Goal: Transaction & Acquisition: Purchase product/service

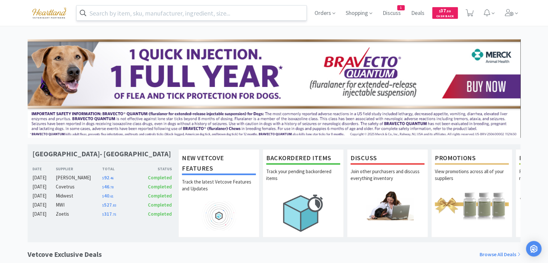
click at [206, 11] on input "text" at bounding box center [192, 13] width 230 height 15
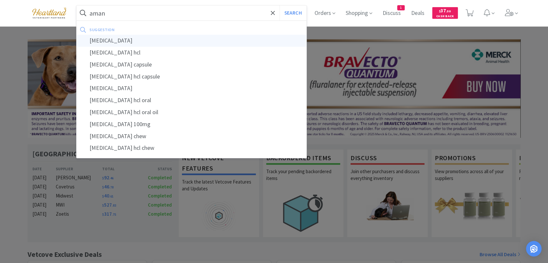
click at [150, 37] on div "[MEDICAL_DATA]" at bounding box center [192, 41] width 230 height 12
type input "[MEDICAL_DATA]"
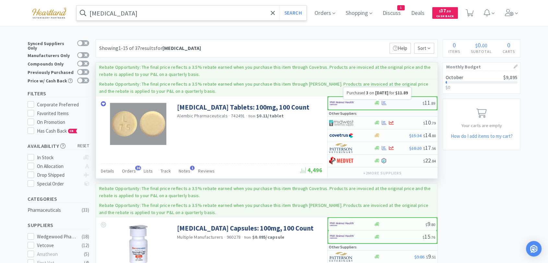
click at [385, 102] on icon at bounding box center [384, 103] width 5 height 5
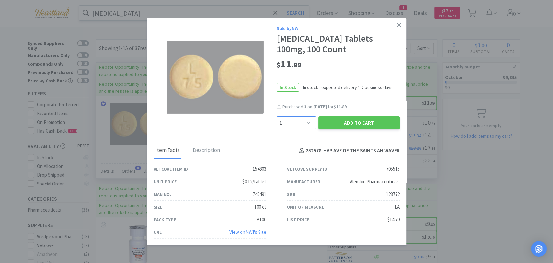
click at [306, 121] on select "Enter Quantity 1 2 3 4 5 6 7 8 9 10 11 12 13 14 15 16 17 18 19 20 Enter Quantity" at bounding box center [296, 122] width 39 height 13
select select "2"
click at [277, 116] on select "Enter Quantity 1 2 3 4 5 6 7 8 9 10 11 12 13 14 15 16 17 18 19 20 Enter Quantity" at bounding box center [296, 122] width 39 height 13
click at [358, 120] on button "Add to Cart" at bounding box center [359, 122] width 81 height 13
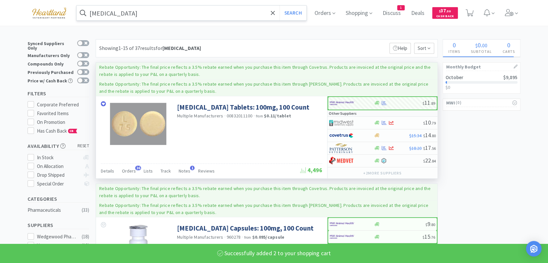
click at [161, 13] on input "[MEDICAL_DATA]" at bounding box center [192, 13] width 230 height 15
select select "2"
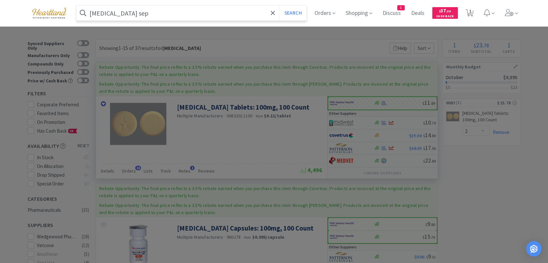
type input "[MEDICAL_DATA] sep"
click at [279, 6] on button "Search" at bounding box center [292, 13] width 27 height 15
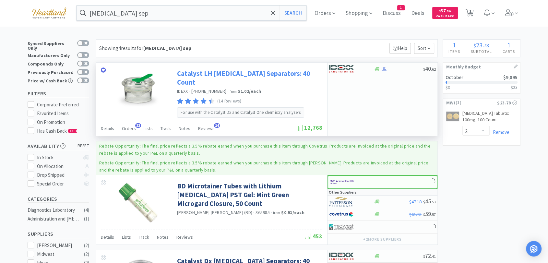
click at [305, 73] on link "Catalyst LH [MEDICAL_DATA] Separators: 40 Count" at bounding box center [249, 78] width 144 height 18
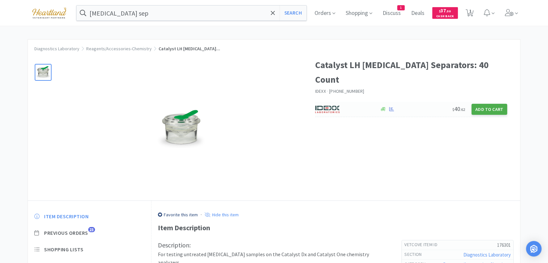
click at [499, 104] on button "Add to Cart" at bounding box center [489, 109] width 36 height 11
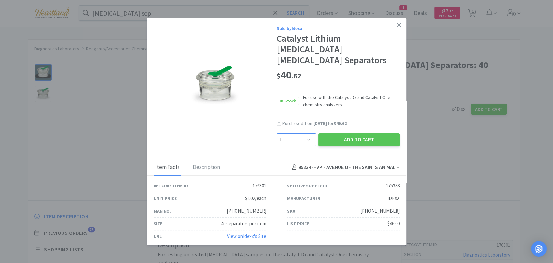
click at [309, 134] on select "Enter Quantity 1 2 3 4 5 6 7 8 9 10 11 12 13 14 15 16 17 18 19 20 Enter Quantity" at bounding box center [296, 139] width 39 height 13
select select "3"
click at [277, 133] on select "Enter Quantity 1 2 3 4 5 6 7 8 9 10 11 12 13 14 15 16 17 18 19 20 Enter Quantity" at bounding box center [296, 139] width 39 height 13
click at [368, 133] on button "Add to Cart" at bounding box center [359, 139] width 81 height 13
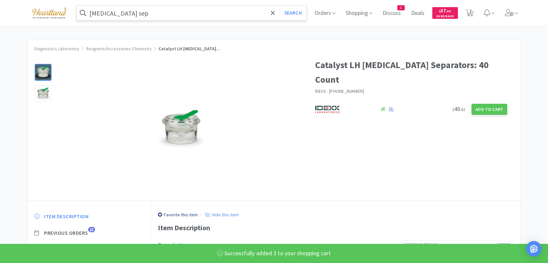
click at [174, 11] on input "[MEDICAL_DATA] sep" at bounding box center [192, 13] width 230 height 15
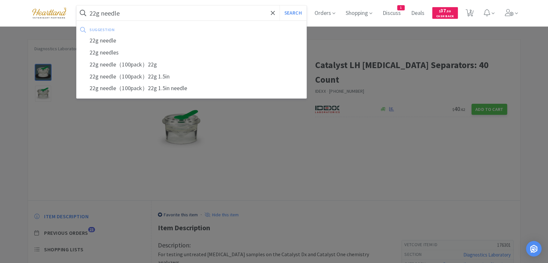
type input "22g needle"
click at [279, 6] on button "Search" at bounding box center [292, 13] width 27 height 15
select select "2"
select select "3"
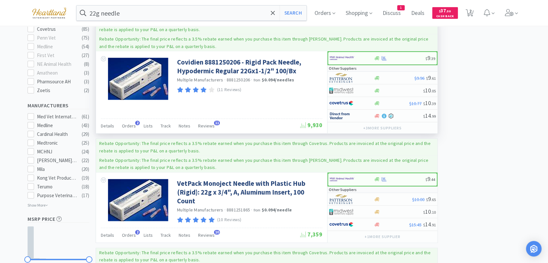
scroll to position [324, 0]
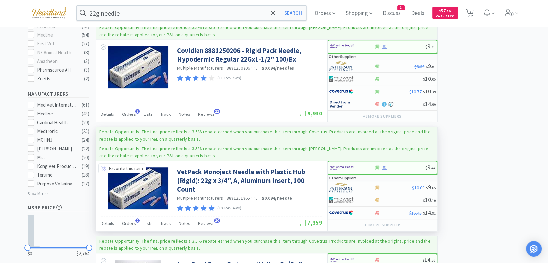
click at [102, 166] on icon at bounding box center [103, 168] width 5 height 5
click at [350, 163] on img at bounding box center [342, 168] width 24 height 10
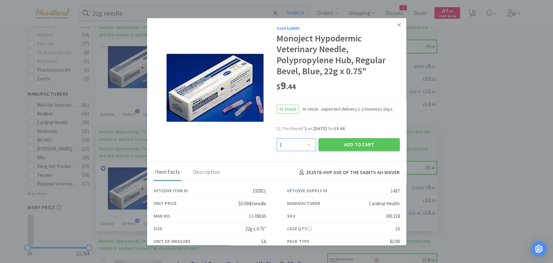
click at [301, 146] on select "Enter Quantity 1 2 3 4 5 6 7 8 9 10 11 12 13 14 15 16 17 18 19 20 Enter Quantity" at bounding box center [296, 144] width 39 height 13
select select "3"
click at [277, 138] on select "Enter Quantity 1 2 3 4 5 6 7 8 9 10 11 12 13 14 15 16 17 18 19 20 Enter Quantity" at bounding box center [296, 144] width 39 height 13
click at [358, 143] on button "Add to Cart" at bounding box center [359, 144] width 81 height 13
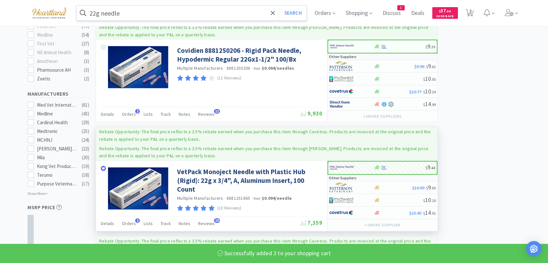
select select "3"
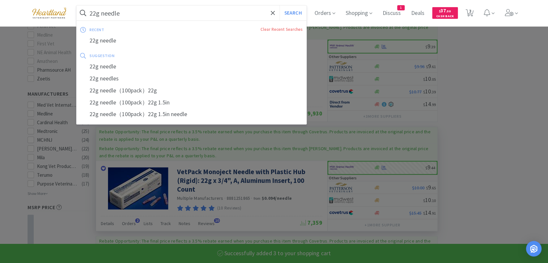
click at [176, 8] on input "22g needle" at bounding box center [192, 13] width 230 height 15
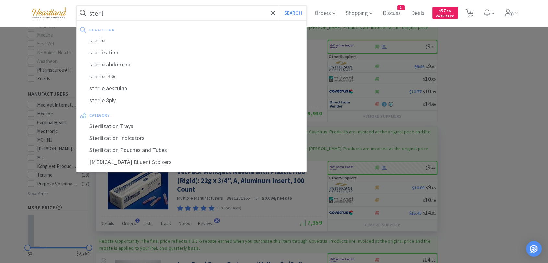
click at [175, 47] on div "sterilization" at bounding box center [192, 53] width 230 height 12
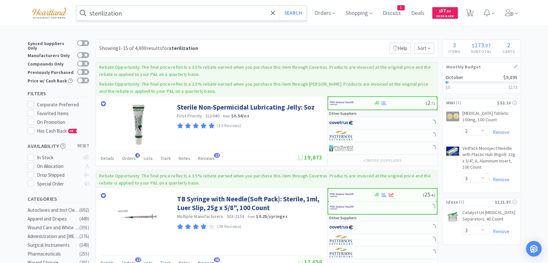
click at [188, 13] on input "sterilization" at bounding box center [192, 13] width 230 height 15
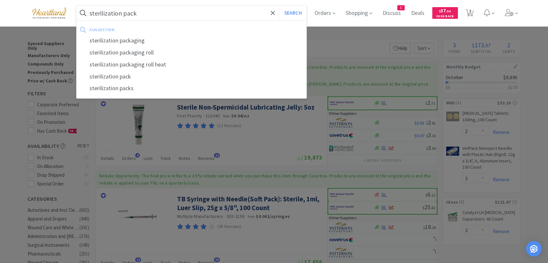
click at [279, 6] on button "Search" at bounding box center [292, 13] width 27 height 15
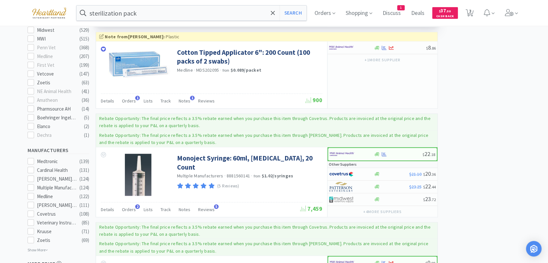
scroll to position [161, 0]
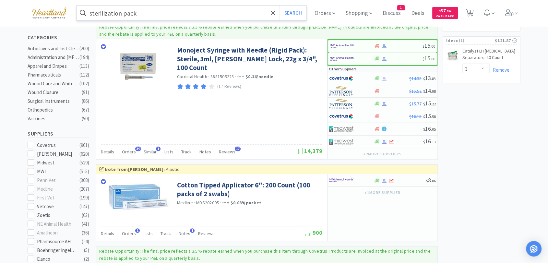
click at [190, 16] on input "sterilization pack" at bounding box center [192, 13] width 230 height 15
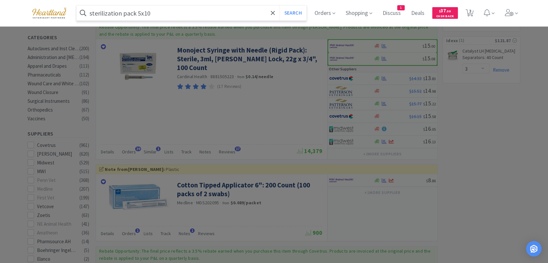
click at [279, 6] on button "Search" at bounding box center [292, 13] width 27 height 15
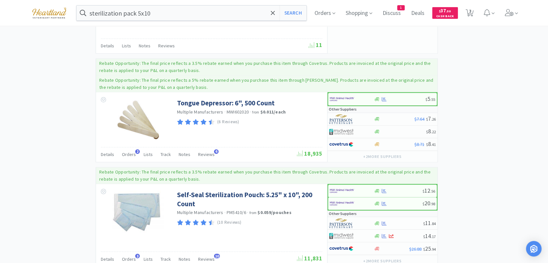
scroll to position [840, 0]
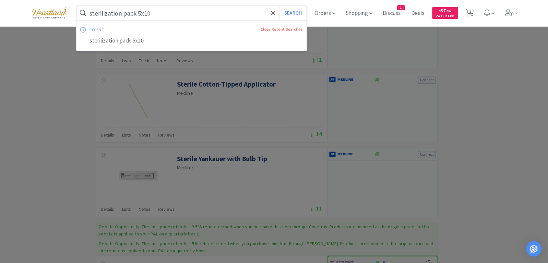
click at [137, 12] on input "sterilization pack 5x10" at bounding box center [192, 13] width 230 height 15
click at [175, 13] on input "sterilization pack 5x10" at bounding box center [192, 13] width 230 height 15
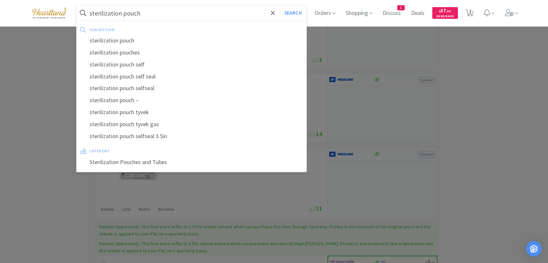
type input "sterilization pouch"
click at [279, 6] on button "Search" at bounding box center [292, 13] width 27 height 15
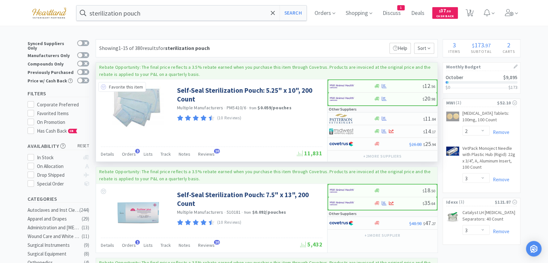
click at [101, 87] on icon at bounding box center [103, 86] width 5 height 5
click at [334, 86] on img at bounding box center [342, 86] width 24 height 10
select select "1"
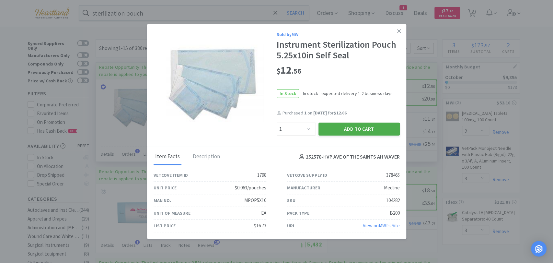
click at [361, 129] on button "Add to Cart" at bounding box center [359, 129] width 81 height 13
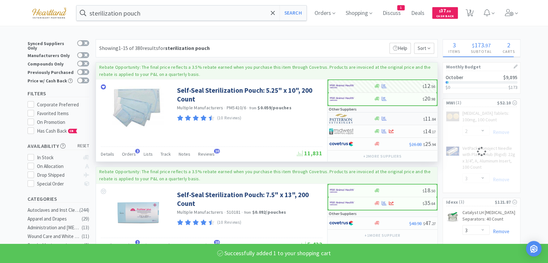
select select "1"
select select "3"
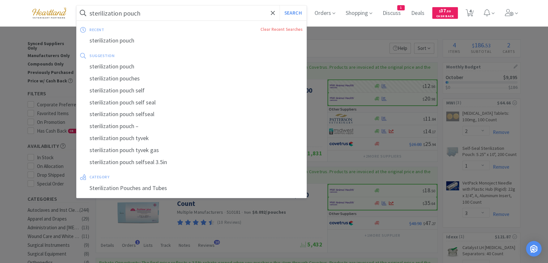
click at [145, 13] on input "sterilization pouch" at bounding box center [192, 13] width 230 height 15
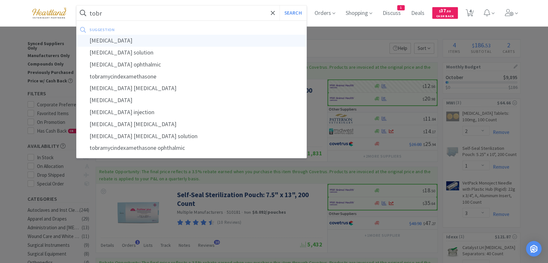
click at [127, 40] on div "[MEDICAL_DATA]" at bounding box center [192, 41] width 230 height 12
type input "[MEDICAL_DATA]"
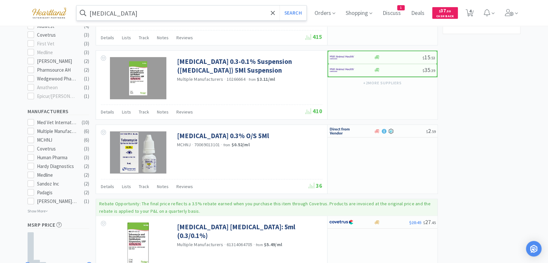
scroll to position [36, 0]
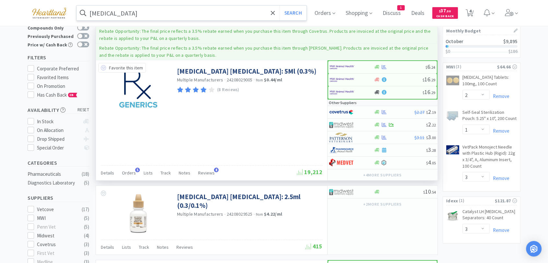
click at [104, 68] on icon at bounding box center [103, 67] width 5 height 5
click at [340, 124] on img at bounding box center [341, 125] width 24 height 10
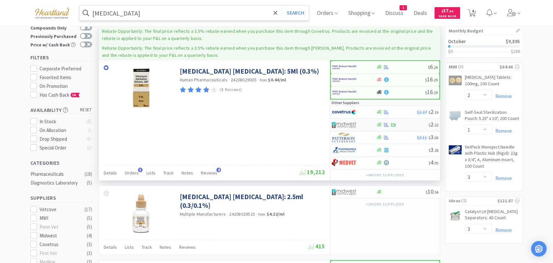
select select "1"
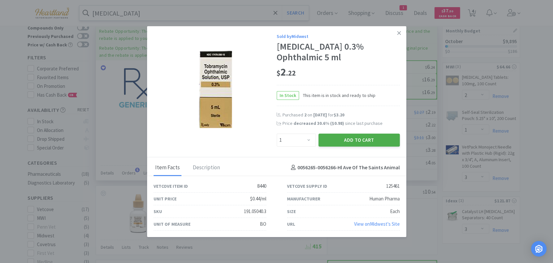
click at [348, 140] on button "Add to Cart" at bounding box center [359, 139] width 81 height 13
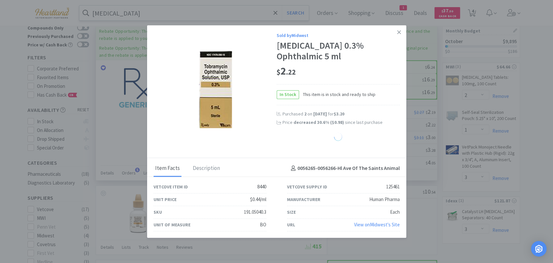
select select "1"
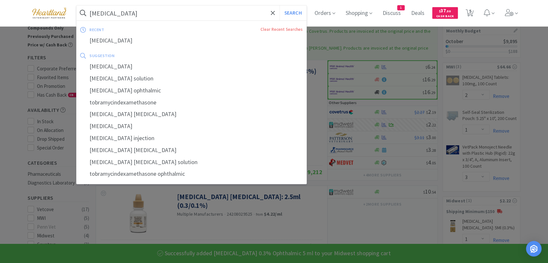
click at [215, 13] on input "[MEDICAL_DATA]" at bounding box center [192, 13] width 230 height 15
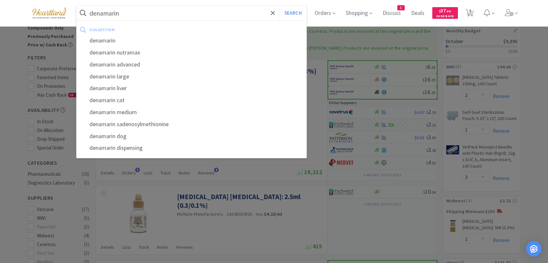
type input "denamarin"
click at [279, 6] on button "Search" at bounding box center [292, 13] width 27 height 15
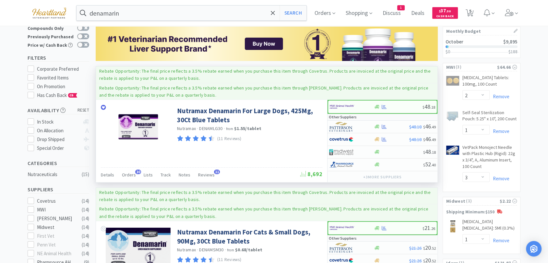
scroll to position [36, 0]
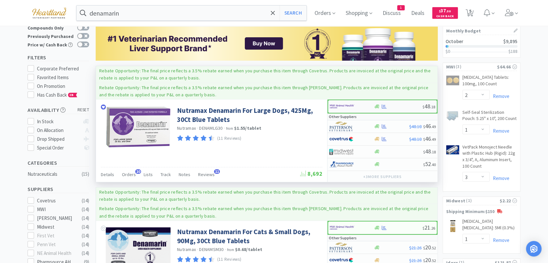
click at [337, 109] on img at bounding box center [342, 106] width 24 height 10
select select "1"
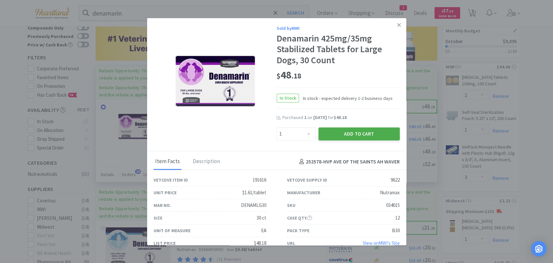
click at [361, 135] on button "Add to Cart" at bounding box center [359, 133] width 81 height 13
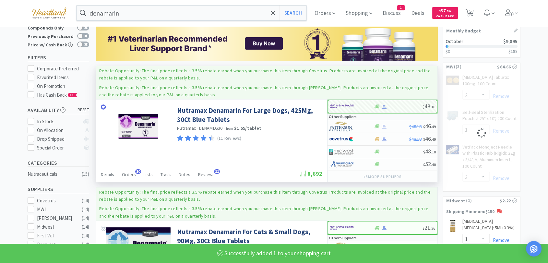
select select "1"
select select "3"
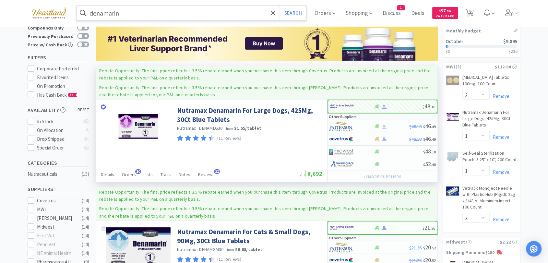
click at [153, 13] on input "denamarin" at bounding box center [192, 13] width 230 height 15
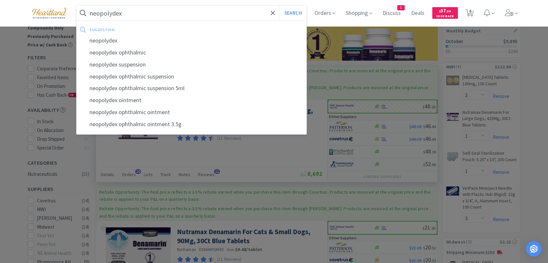
type input "neopolydex"
click at [279, 6] on button "Search" at bounding box center [292, 13] width 27 height 15
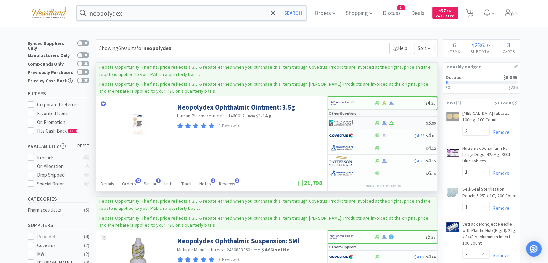
click at [343, 120] on img at bounding box center [341, 123] width 24 height 10
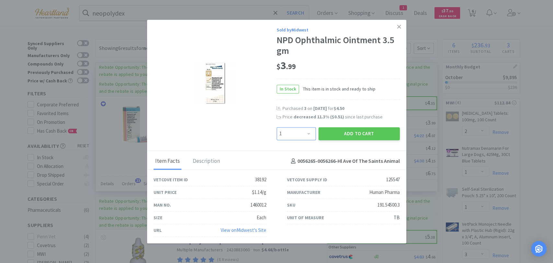
click at [309, 134] on select "Enter Quantity 1 2 3 4 5 6 7 8 9 10 11 12 13 14 15 16 17 18 19 20 Enter Quantity" at bounding box center [296, 133] width 39 height 13
select select "2"
click at [277, 127] on select "Enter Quantity 1 2 3 4 5 6 7 8 9 10 11 12 13 14 15 16 17 18 19 20 Enter Quantity" at bounding box center [296, 133] width 39 height 13
click at [353, 133] on button "Add to Cart" at bounding box center [359, 133] width 81 height 13
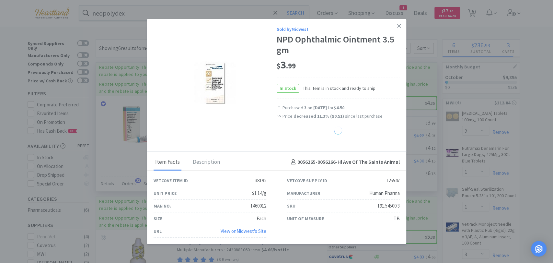
select select "2"
select select "1"
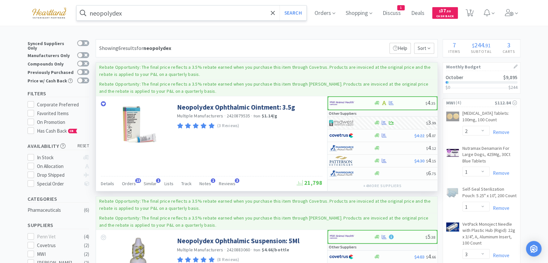
click at [158, 18] on input "neopolydex" at bounding box center [192, 13] width 230 height 15
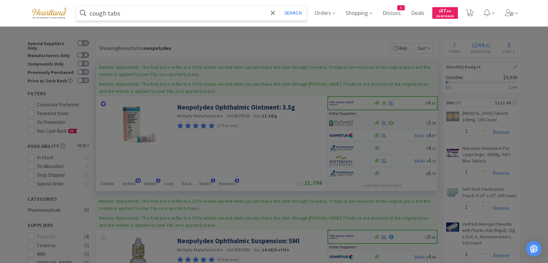
type input "cough tabs"
click at [279, 6] on button "Search" at bounding box center [292, 13] width 27 height 15
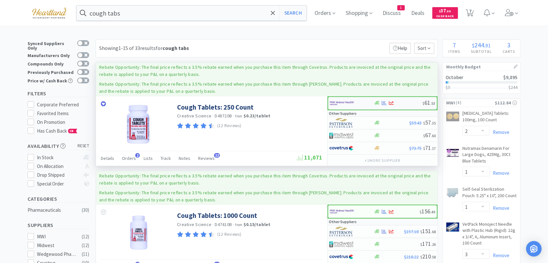
click at [340, 107] on img at bounding box center [342, 103] width 24 height 10
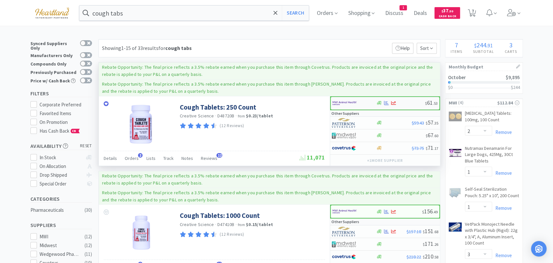
select select "1"
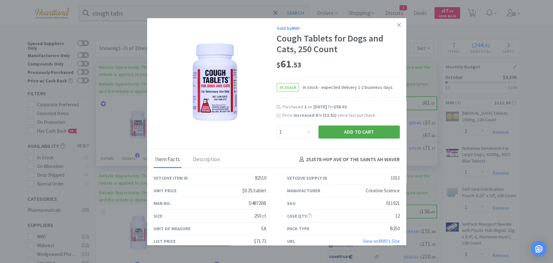
drag, startPoint x: 361, startPoint y: 135, endPoint x: 363, endPoint y: 122, distance: 12.8
click at [361, 133] on button "Add to Cart" at bounding box center [359, 131] width 81 height 13
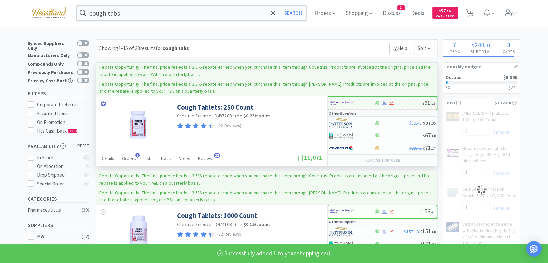
select select "1"
select select "3"
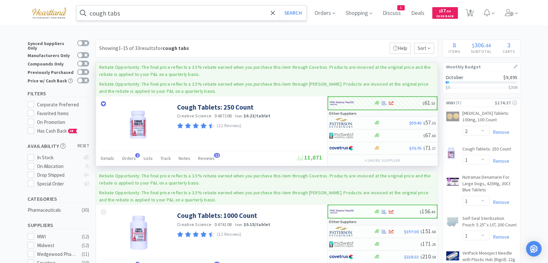
click at [145, 6] on input "cough tabs" at bounding box center [192, 13] width 230 height 15
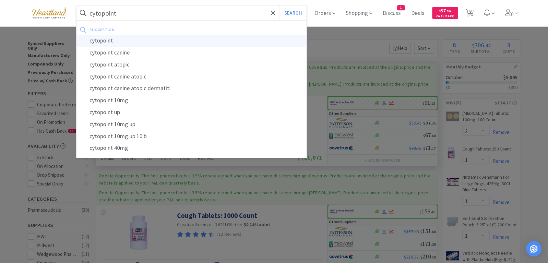
type input "cytopoint"
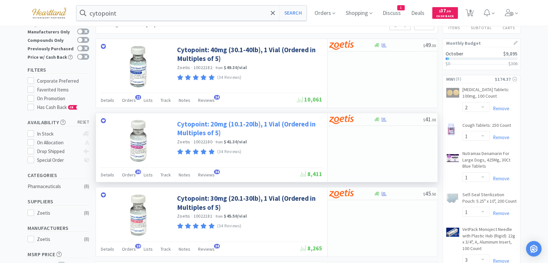
scroll to position [36, 0]
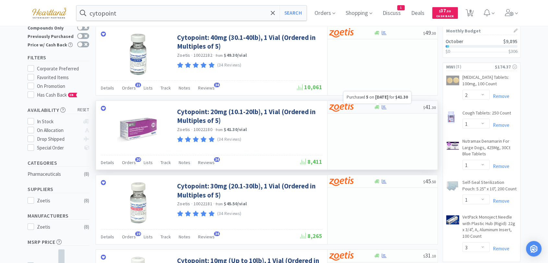
click at [385, 106] on icon at bounding box center [384, 107] width 5 height 5
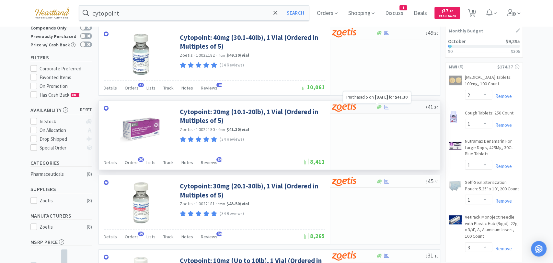
select select "5"
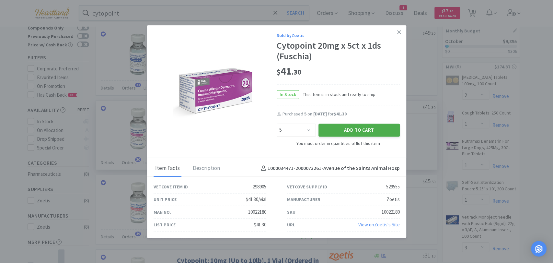
click at [347, 128] on button "Add to Cart" at bounding box center [359, 130] width 81 height 13
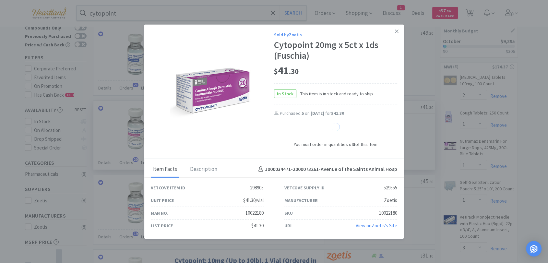
select select "5"
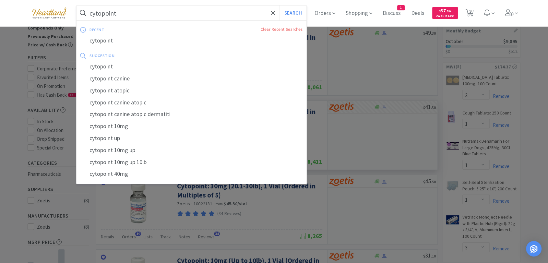
click at [155, 14] on input "cytopoint" at bounding box center [192, 13] width 230 height 15
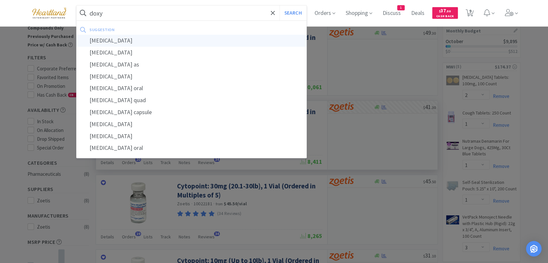
click at [137, 38] on div "[MEDICAL_DATA]" at bounding box center [192, 41] width 230 height 12
type input "[MEDICAL_DATA]"
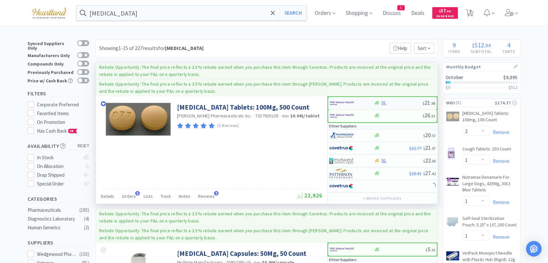
click at [348, 104] on img at bounding box center [342, 103] width 24 height 10
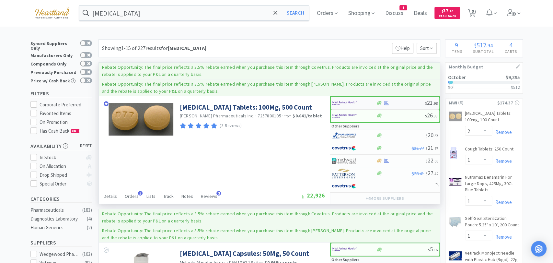
select select "1"
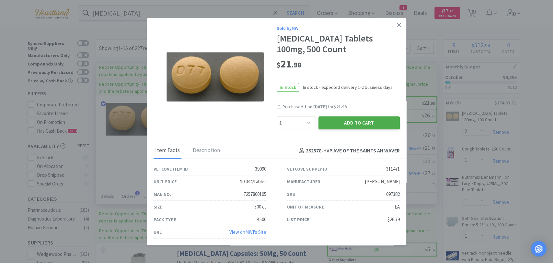
click at [350, 123] on button "Add to Cart" at bounding box center [359, 122] width 81 height 13
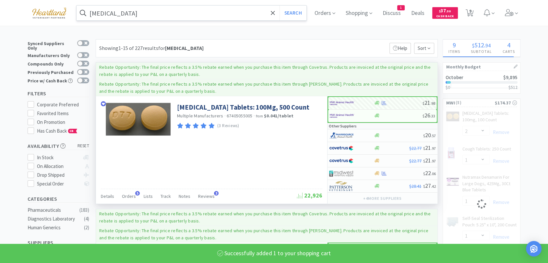
select select "1"
select select "3"
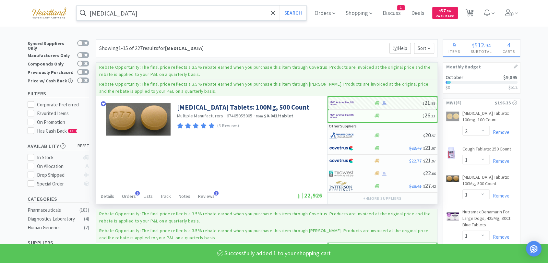
click at [168, 14] on input "[MEDICAL_DATA]" at bounding box center [192, 13] width 230 height 15
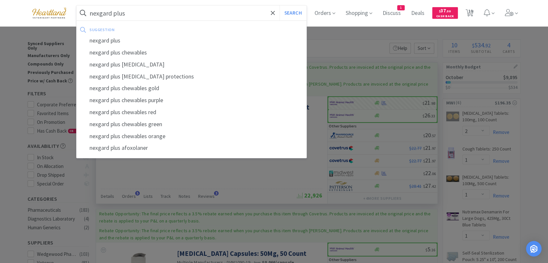
type input "nexgard plus"
click at [279, 6] on button "Search" at bounding box center [292, 13] width 27 height 15
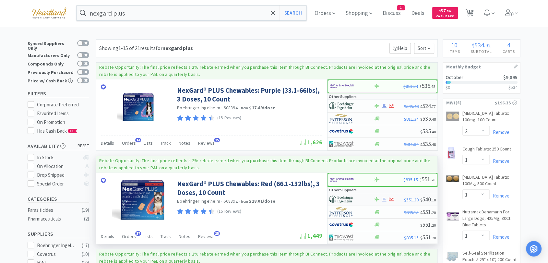
click at [348, 197] on img at bounding box center [341, 200] width 24 height 10
select select "1"
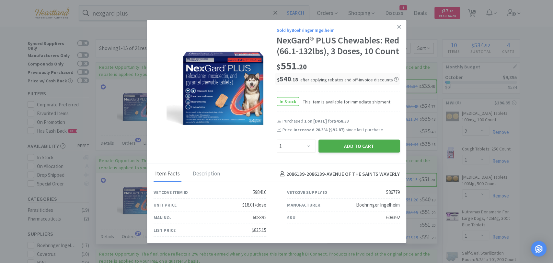
click at [375, 153] on button "Add to Cart" at bounding box center [359, 146] width 81 height 13
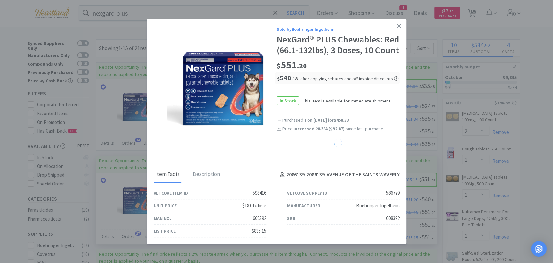
select select "1"
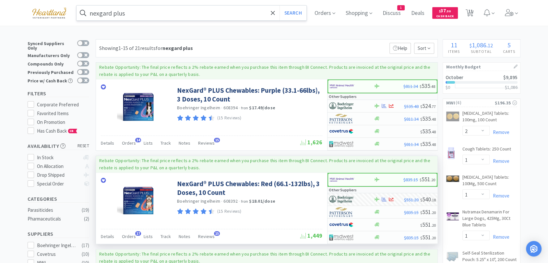
click at [144, 8] on input "nexgard plus" at bounding box center [192, 13] width 230 height 15
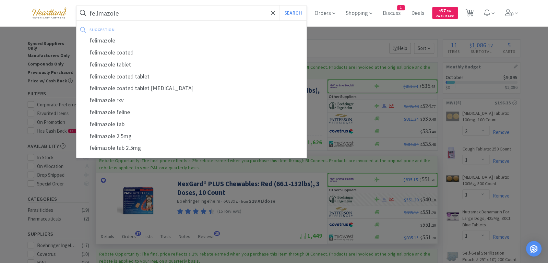
type input "felimazole"
click at [279, 6] on button "Search" at bounding box center [292, 13] width 27 height 15
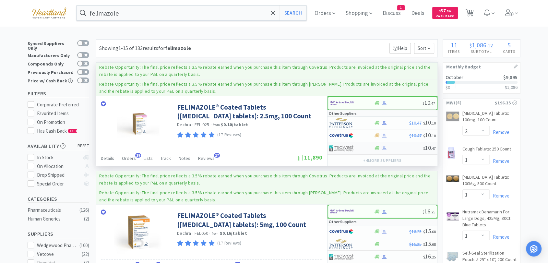
click at [343, 147] on img at bounding box center [341, 148] width 24 height 10
select select "1"
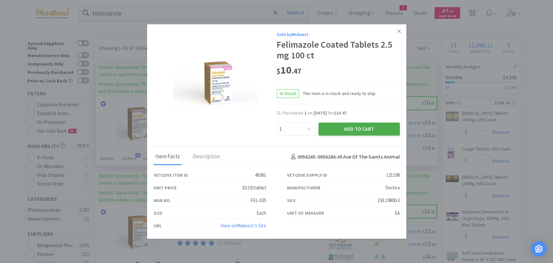
click at [354, 130] on button "Add to Cart" at bounding box center [359, 129] width 81 height 13
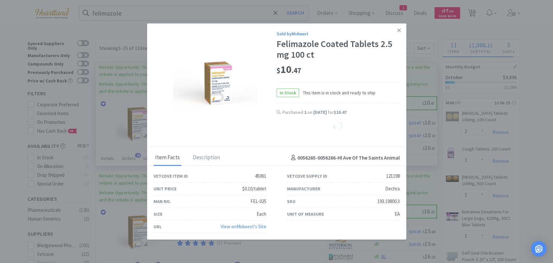
select select "1"
select select "2"
select select "1"
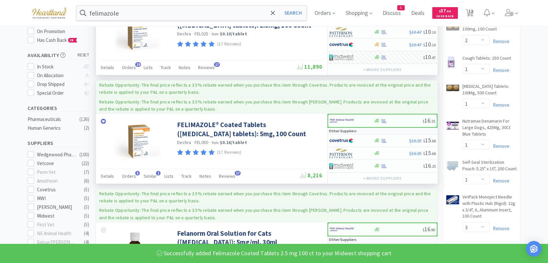
scroll to position [108, 0]
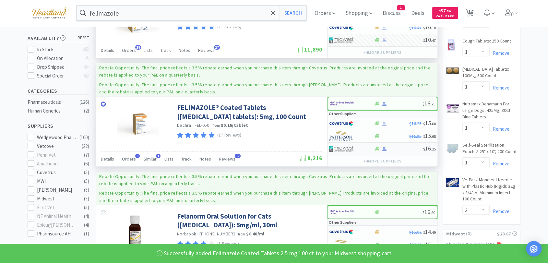
click at [346, 149] on img at bounding box center [341, 149] width 24 height 10
select select "1"
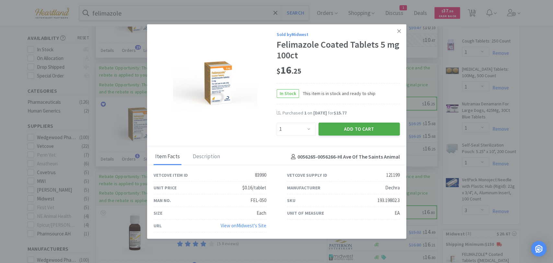
click at [371, 133] on button "Add to Cart" at bounding box center [359, 129] width 81 height 13
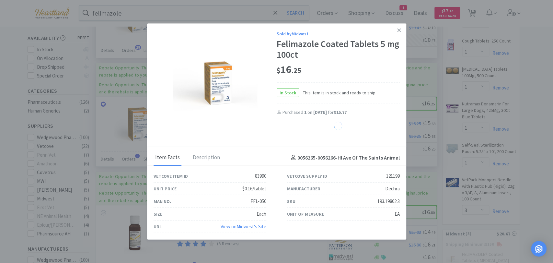
select select "1"
select select "2"
select select "1"
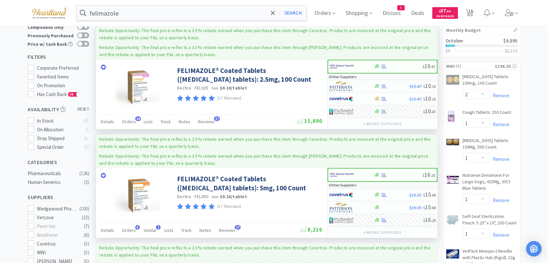
scroll to position [0, 0]
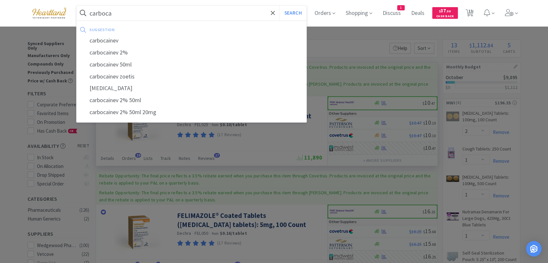
click at [112, 39] on div "carbocainev" at bounding box center [192, 41] width 230 height 12
type input "carbocainev"
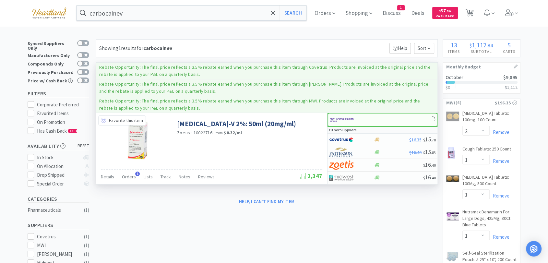
click at [103, 120] on icon at bounding box center [103, 120] width 5 height 5
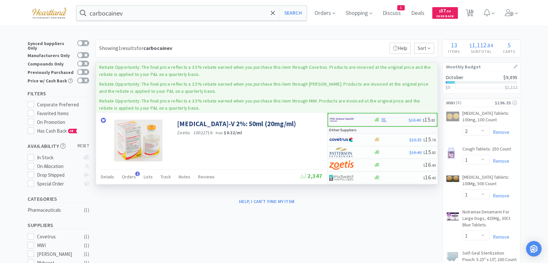
click at [339, 116] on img at bounding box center [342, 120] width 24 height 10
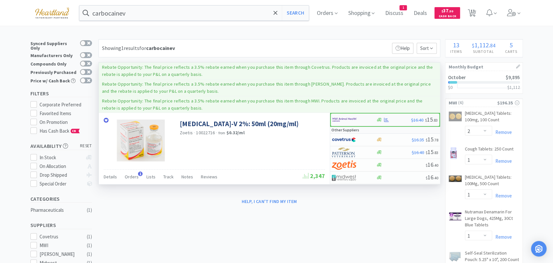
select select "1"
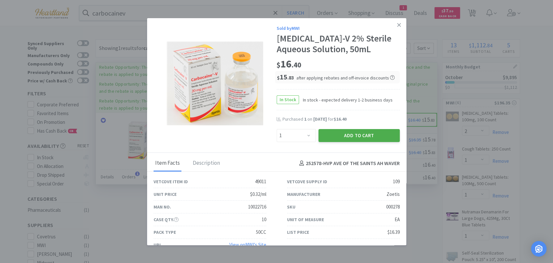
click at [358, 136] on button "Add to Cart" at bounding box center [359, 135] width 81 height 13
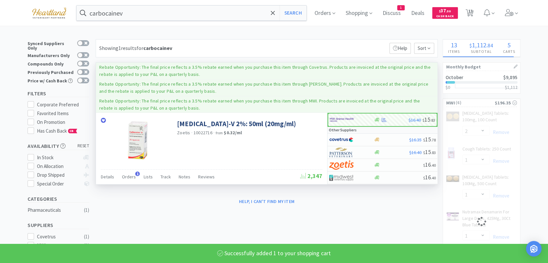
select select "1"
select select "3"
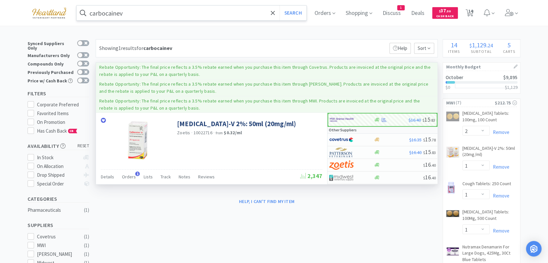
click at [125, 11] on input "carbocainev" at bounding box center [192, 13] width 230 height 15
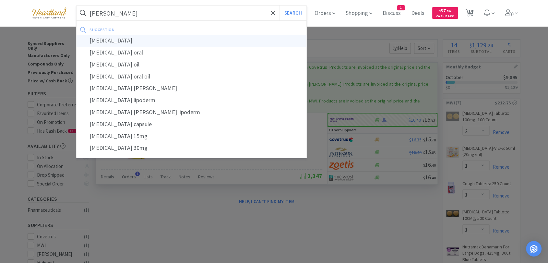
click at [94, 40] on div "[MEDICAL_DATA]" at bounding box center [192, 41] width 230 height 12
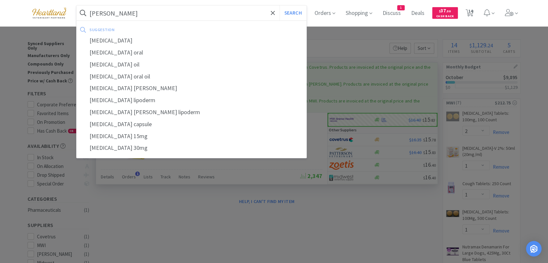
type input "[MEDICAL_DATA]"
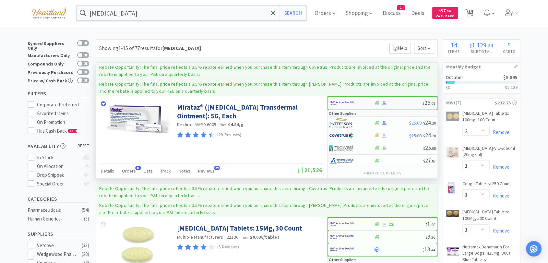
click at [350, 105] on img at bounding box center [342, 103] width 24 height 10
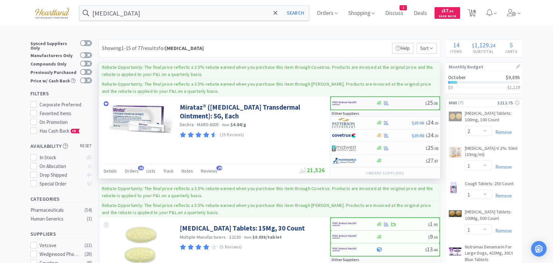
select select "1"
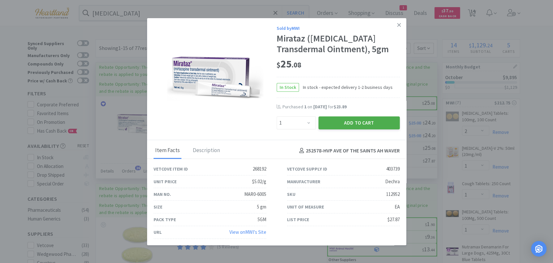
click at [349, 124] on button "Add to Cart" at bounding box center [359, 122] width 81 height 13
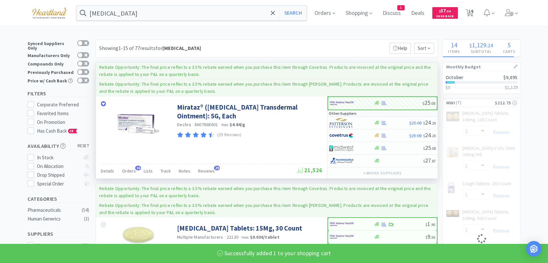
select select "1"
select select "3"
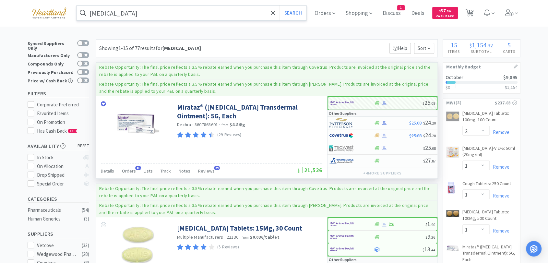
click at [154, 14] on input "[MEDICAL_DATA]" at bounding box center [192, 13] width 230 height 15
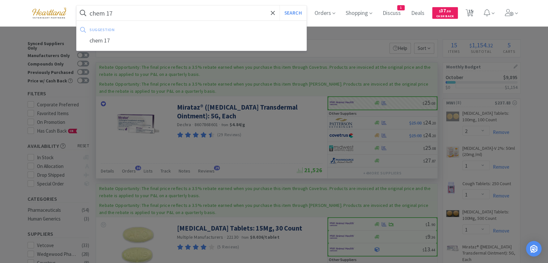
type input "chem 17"
click at [279, 6] on button "Search" at bounding box center [292, 13] width 27 height 15
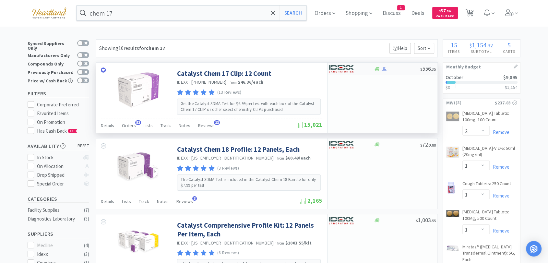
click at [339, 67] on img at bounding box center [341, 69] width 24 height 10
select select "1"
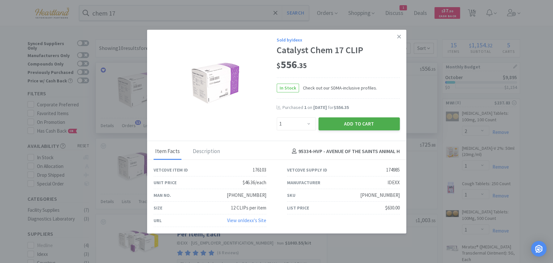
click at [366, 125] on button "Add to Cart" at bounding box center [359, 123] width 81 height 13
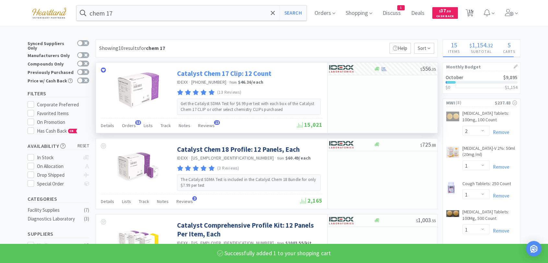
select select "1"
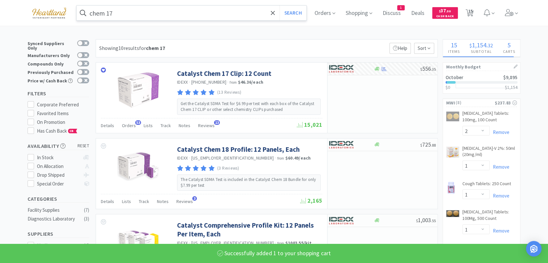
select select "3"
click at [204, 16] on input "chem 17" at bounding box center [192, 13] width 230 height 15
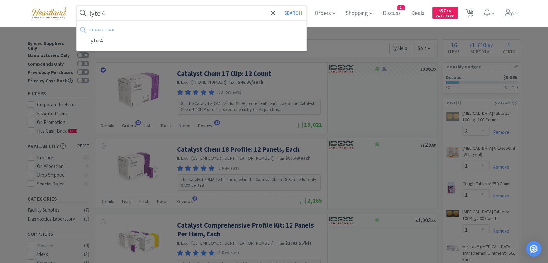
type input "lyte 4"
click at [279, 6] on button "Search" at bounding box center [292, 13] width 27 height 15
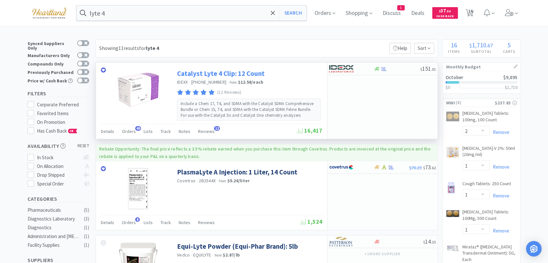
click at [234, 75] on link "Catalyst Lyte 4 Clip: 12 Count" at bounding box center [221, 73] width 88 height 9
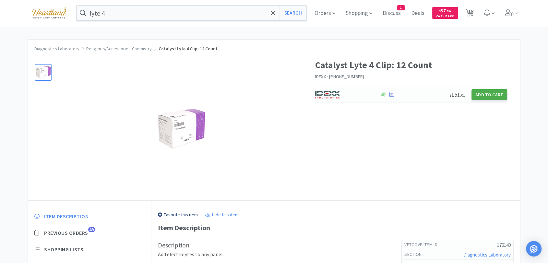
click at [502, 96] on button "Add to Cart" at bounding box center [489, 94] width 36 height 11
select select "1"
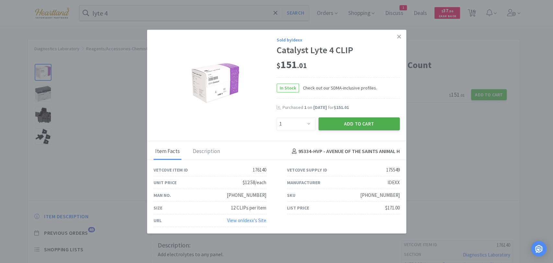
click at [358, 129] on button "Add to Cart" at bounding box center [359, 123] width 81 height 13
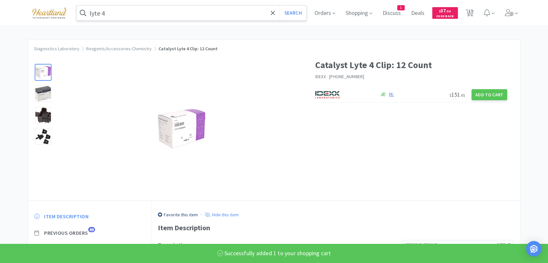
click at [127, 14] on input "lyte 4" at bounding box center [192, 13] width 230 height 15
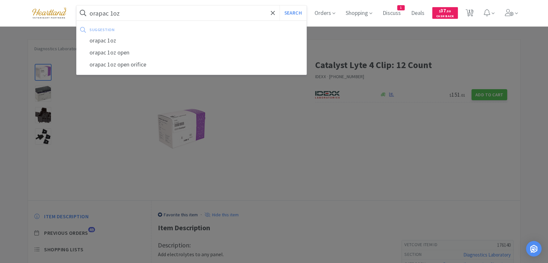
type input "orapac 1oz"
click at [279, 6] on button "Search" at bounding box center [292, 13] width 27 height 15
select select "2"
select select "1"
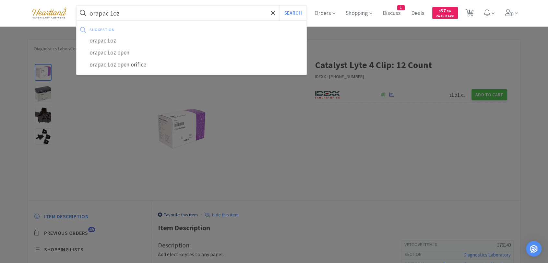
select select "1"
select select "3"
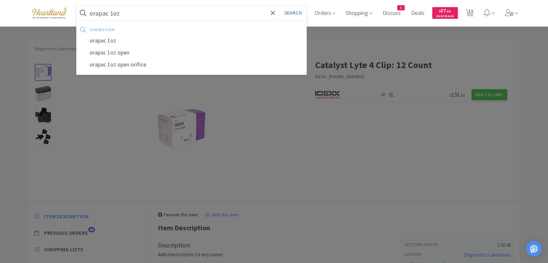
select select "1"
select select "2"
select select "1"
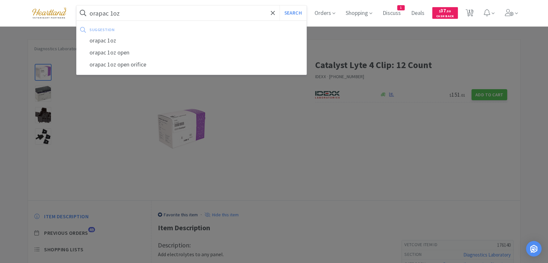
select select "3"
select select "1"
select select "5"
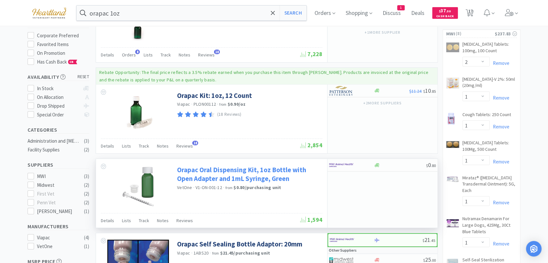
scroll to position [72, 0]
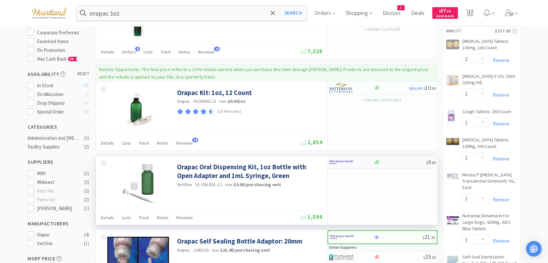
click at [344, 159] on img at bounding box center [341, 162] width 24 height 10
select select "12"
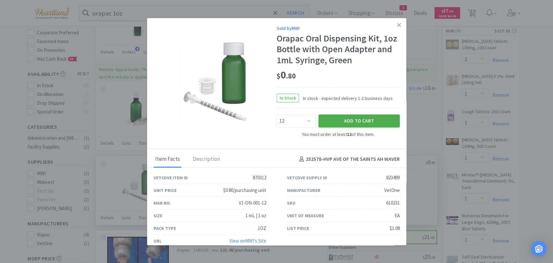
click at [356, 117] on button "Add to Cart" at bounding box center [359, 120] width 81 height 13
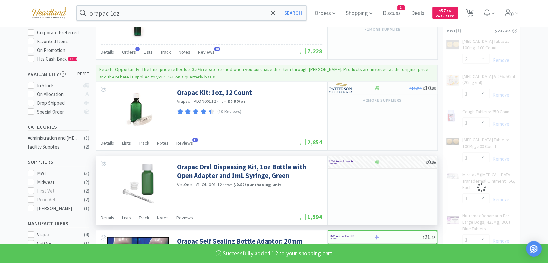
select select "12"
select select "1"
select select "3"
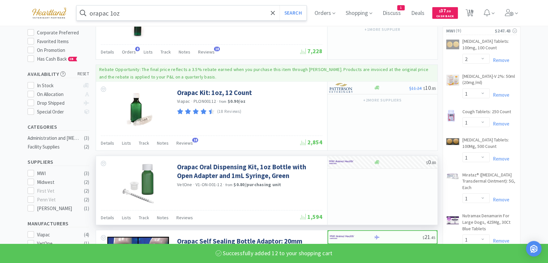
click at [132, 14] on input "orapac 1oz" at bounding box center [192, 13] width 230 height 15
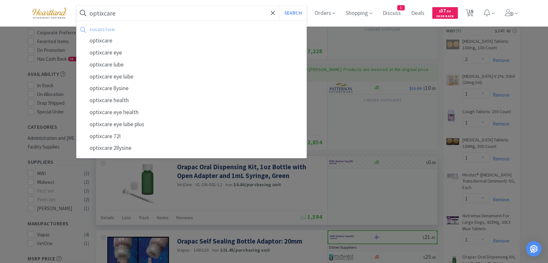
type input "optixcare"
click at [279, 6] on button "Search" at bounding box center [292, 13] width 27 height 15
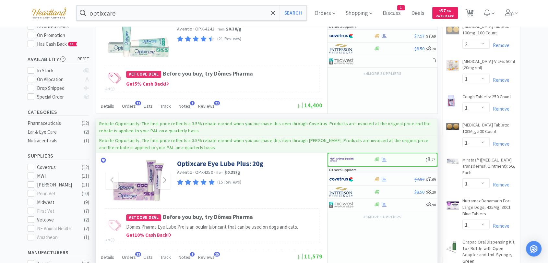
scroll to position [144, 0]
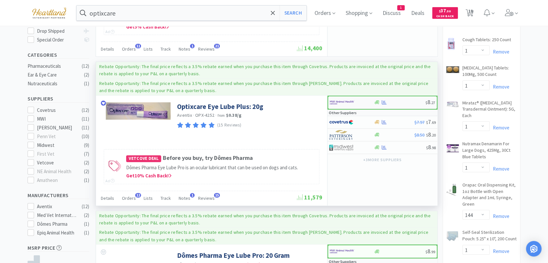
click at [338, 98] on img at bounding box center [342, 103] width 24 height 10
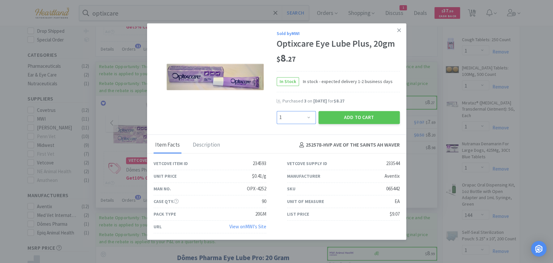
drag, startPoint x: 311, startPoint y: 117, endPoint x: 310, endPoint y: 114, distance: 3.7
click at [311, 117] on select "Enter Quantity 1 2 3 4 5 6 7 8 9 10 11 12 13 14 15 16 17 18 19 20 Enter Quantity" at bounding box center [296, 117] width 39 height 13
select select "3"
click at [277, 111] on select "Enter Quantity 1 2 3 4 5 6 7 8 9 10 11 12 13 14 15 16 17 18 19 20 Enter Quantity" at bounding box center [296, 117] width 39 height 13
click at [374, 114] on button "Add to Cart" at bounding box center [359, 117] width 81 height 13
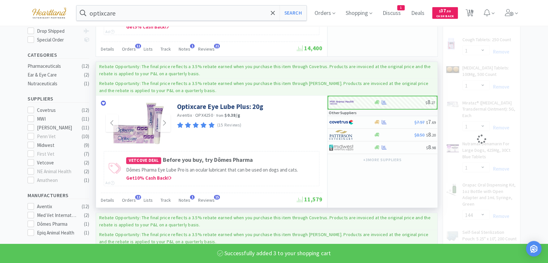
select select "12"
select select "1"
select select "3"
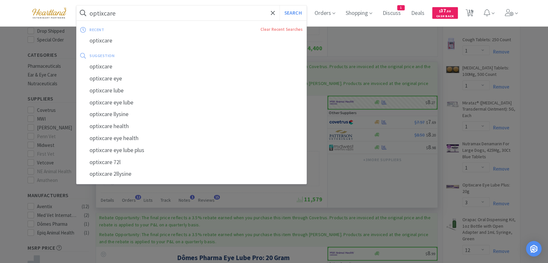
click at [163, 8] on input "optixcare" at bounding box center [192, 13] width 230 height 15
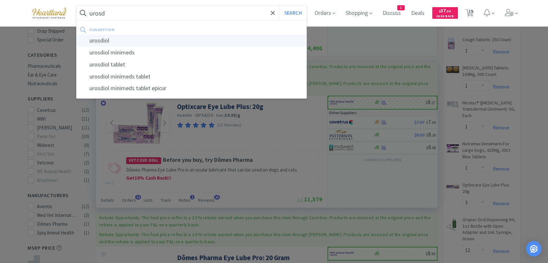
click at [115, 40] on div "urosdiol" at bounding box center [192, 41] width 230 height 12
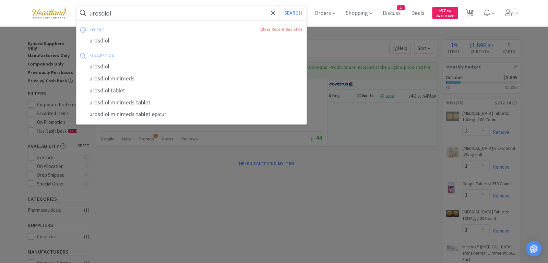
click at [164, 13] on input "urosdiol" at bounding box center [192, 13] width 230 height 15
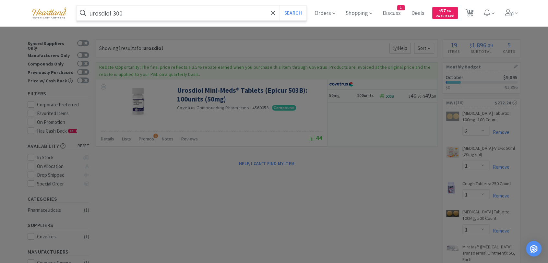
click at [279, 6] on button "Search" at bounding box center [292, 13] width 27 height 15
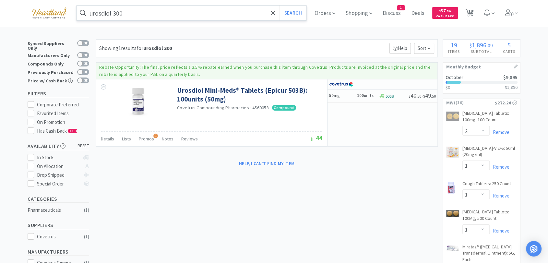
click at [101, 13] on input "urosdiol 300" at bounding box center [192, 13] width 230 height 15
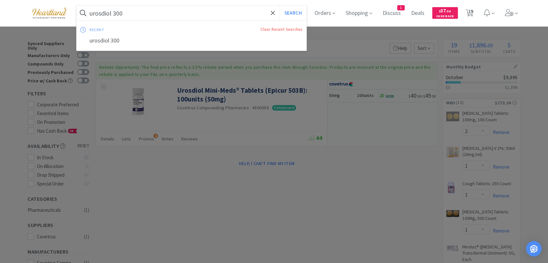
click at [106, 12] on input "urosdiol 300" at bounding box center [192, 13] width 230 height 15
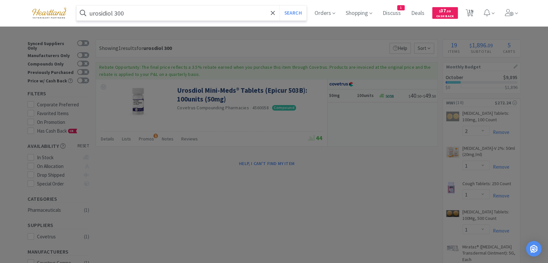
click at [279, 6] on button "Search" at bounding box center [292, 13] width 27 height 15
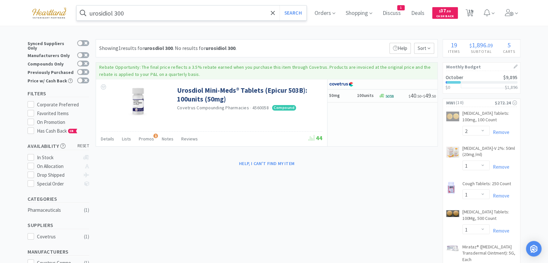
click at [103, 15] on input "urosidiol 300" at bounding box center [192, 13] width 230 height 15
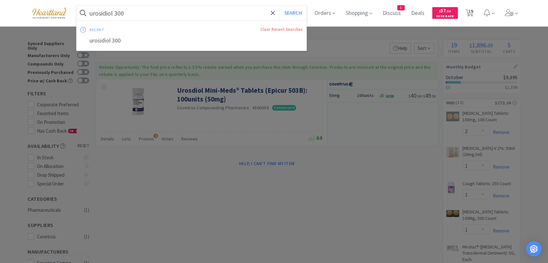
click at [104, 11] on input "urosidiol 300" at bounding box center [192, 13] width 230 height 15
click at [101, 11] on input "urosidiol 300" at bounding box center [192, 13] width 230 height 15
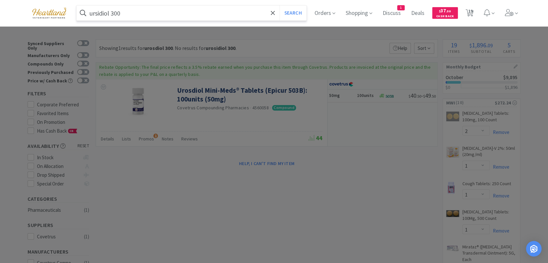
click at [102, 13] on input "ursidiol 300" at bounding box center [192, 13] width 230 height 15
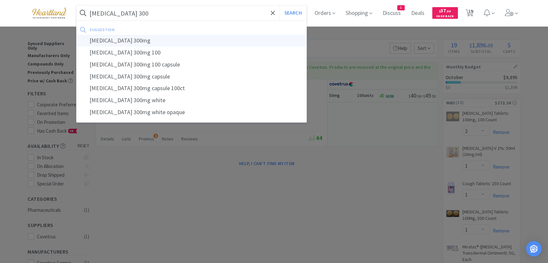
click at [133, 39] on div "[MEDICAL_DATA] 300mg" at bounding box center [192, 41] width 230 height 12
type input "[MEDICAL_DATA] 300mg"
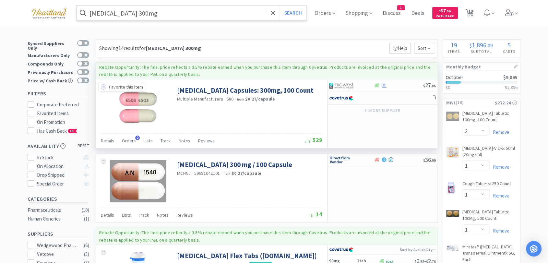
click at [104, 88] on icon at bounding box center [103, 86] width 5 height 5
click at [341, 84] on img at bounding box center [341, 86] width 24 height 10
select select "1"
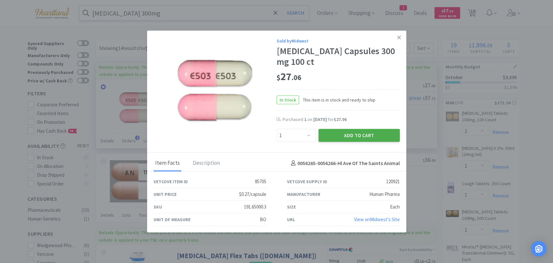
click at [346, 136] on button "Add to Cart" at bounding box center [359, 135] width 81 height 13
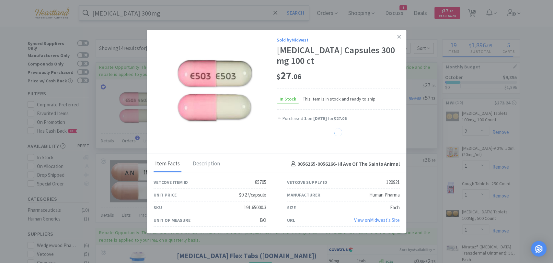
select select "1"
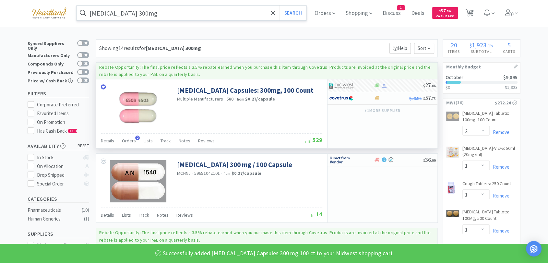
click at [176, 6] on input "[MEDICAL_DATA] 300mg" at bounding box center [192, 13] width 230 height 15
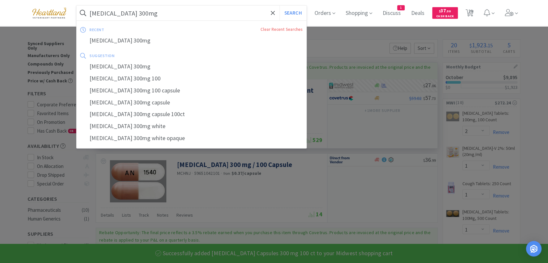
type input "0"
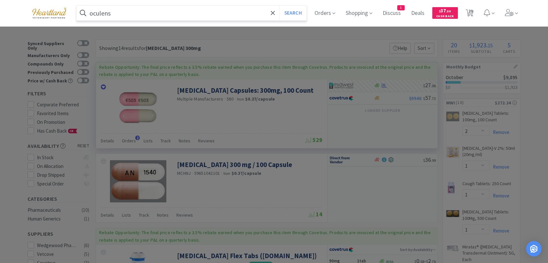
type input "oculens"
click at [279, 6] on button "Search" at bounding box center [292, 13] width 27 height 15
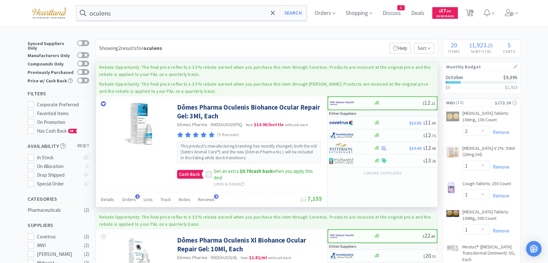
click at [208, 174] on icon at bounding box center [209, 174] width 5 height 5
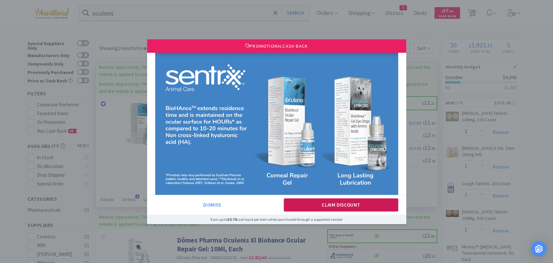
click at [364, 203] on button "Claim Discount" at bounding box center [341, 204] width 114 height 13
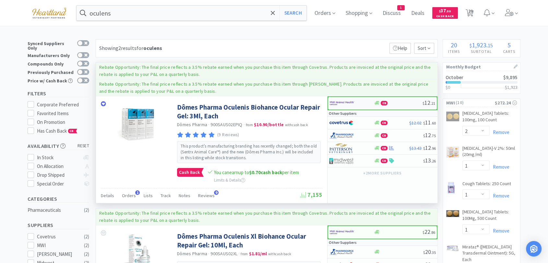
click at [345, 102] on img at bounding box center [342, 103] width 24 height 10
select select "6"
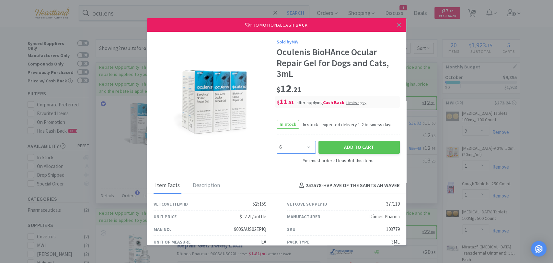
click at [306, 147] on select "Enter Quantity 6 12 18 24 30 36 42 48 54 60 66 72 78 84 90 96 102 108 114 120 E…" at bounding box center [296, 147] width 39 height 13
drag, startPoint x: 244, startPoint y: 159, endPoint x: 273, endPoint y: 145, distance: 31.5
click at [246, 157] on div "Sold by MWI Oculenis BioHAnce Ocular Repair Gel for Dogs and Cats, 3mL $ 12 . 2…" at bounding box center [276, 103] width 259 height 143
click at [397, 24] on icon at bounding box center [399, 25] width 4 height 6
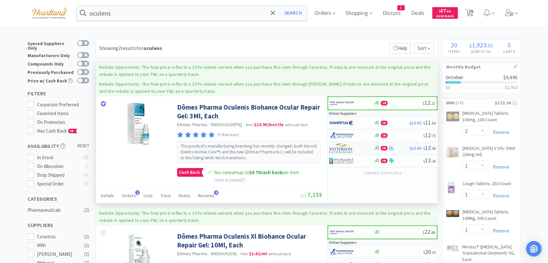
click at [346, 148] on img at bounding box center [341, 148] width 24 height 10
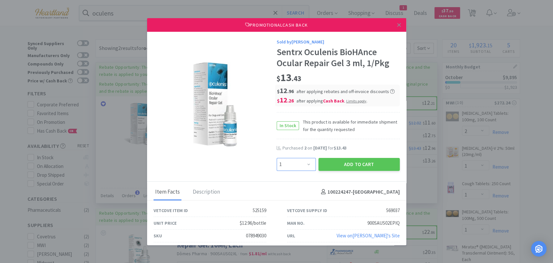
click at [305, 163] on select "Enter Quantity 1 2 3 4 5 6 7 8 9 10 11 12 13 14 15 16 17 18 19 20 Enter Quantity" at bounding box center [296, 164] width 39 height 13
select select "2"
click at [277, 158] on select "Enter Quantity 1 2 3 4 5 6 7 8 9 10 11 12 13 14 15 16 17 18 19 20 Enter Quantity" at bounding box center [296, 164] width 39 height 13
click at [375, 166] on button "Add to Cart" at bounding box center [359, 164] width 81 height 13
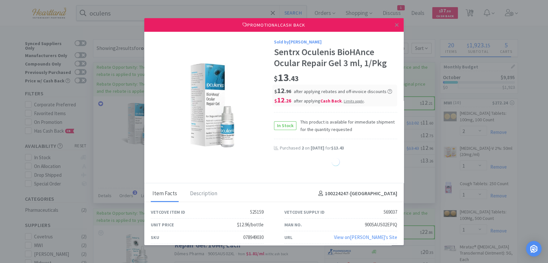
select select "2"
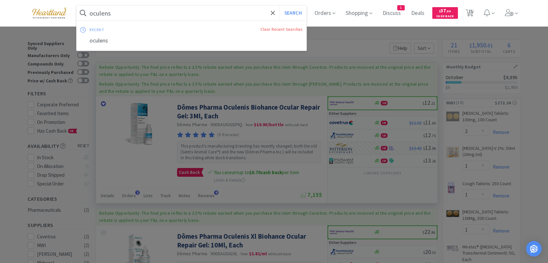
click at [120, 15] on input "oculens" at bounding box center [192, 13] width 230 height 15
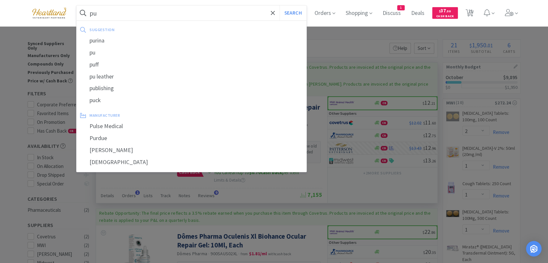
type input "p"
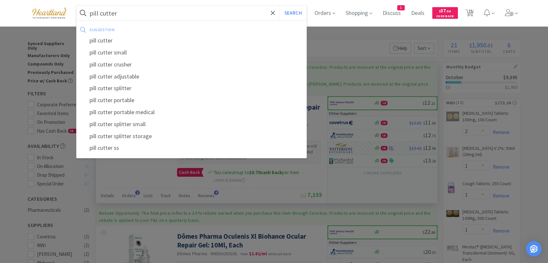
type input "pill cutter"
click at [279, 6] on button "Search" at bounding box center [292, 13] width 27 height 15
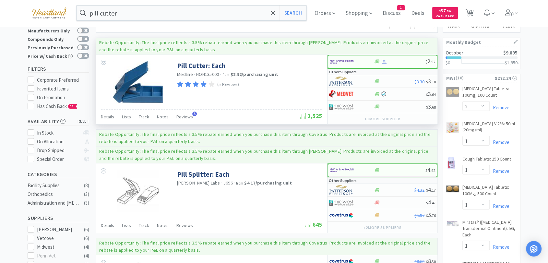
scroll to position [37, 0]
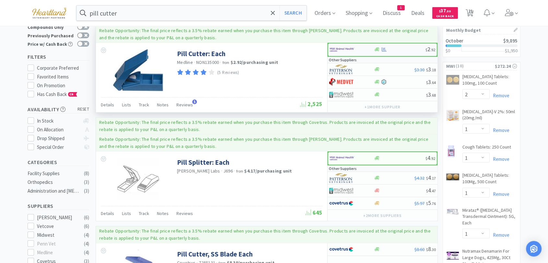
click at [341, 47] on img at bounding box center [342, 50] width 24 height 10
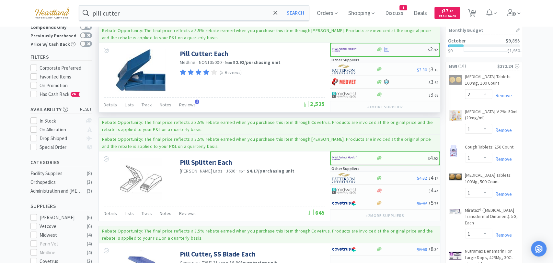
select select "1"
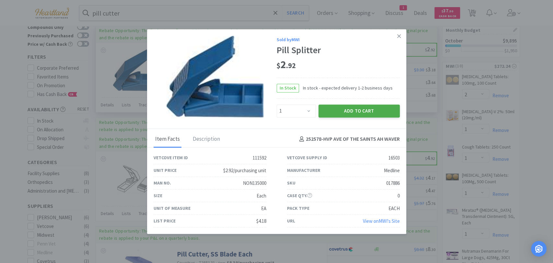
click at [359, 111] on button "Add to Cart" at bounding box center [359, 110] width 81 height 13
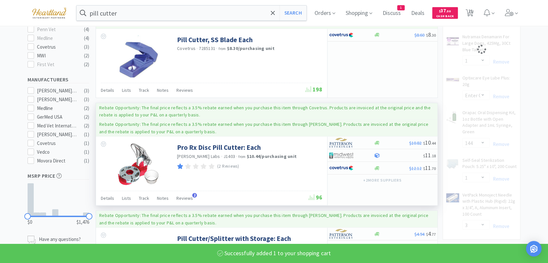
scroll to position [253, 0]
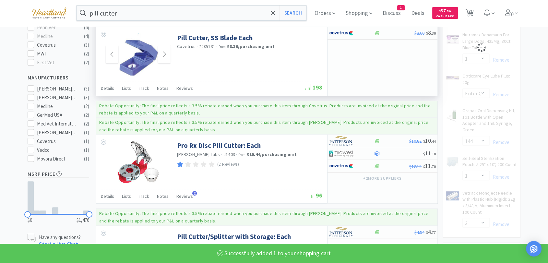
select select "1"
select select "3"
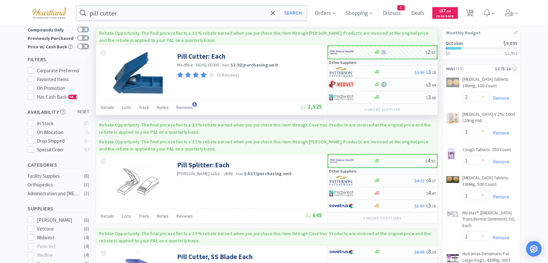
scroll to position [0, 0]
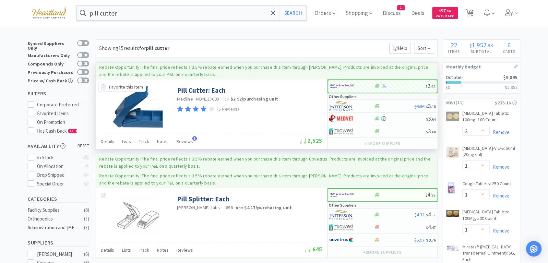
click at [103, 85] on icon at bounding box center [103, 86] width 5 height 5
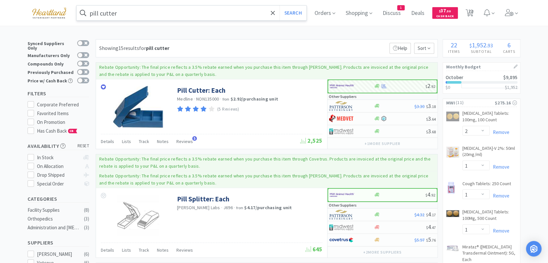
click at [146, 7] on input "pill cutter" at bounding box center [192, 13] width 230 height 15
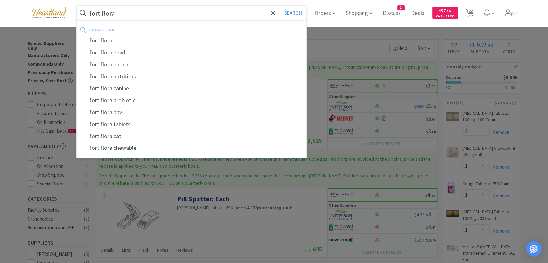
type input "fortiflora"
click at [279, 6] on button "Search" at bounding box center [292, 13] width 27 height 15
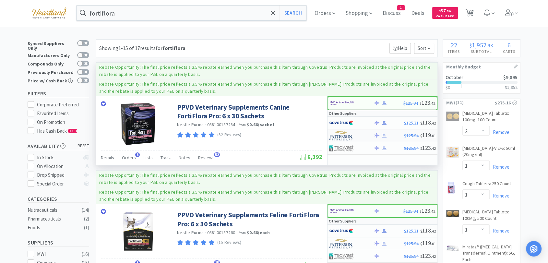
click at [340, 134] on img at bounding box center [341, 136] width 24 height 10
select select "1"
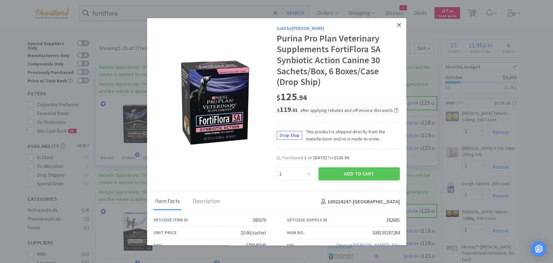
click at [397, 23] on icon at bounding box center [399, 25] width 4 height 4
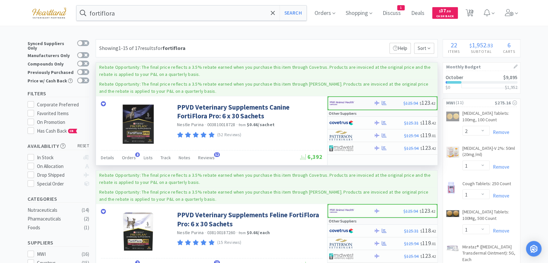
click at [337, 98] on img at bounding box center [342, 103] width 24 height 10
select select "1"
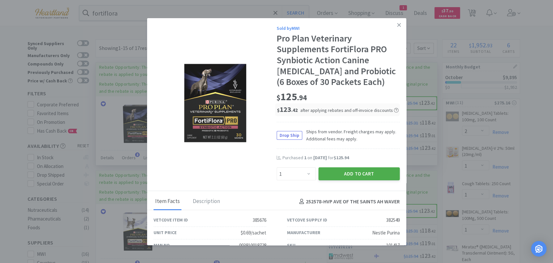
click at [344, 176] on button "Add to Cart" at bounding box center [359, 173] width 81 height 13
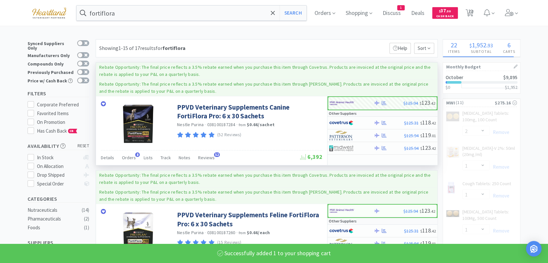
select select "1"
select select "3"
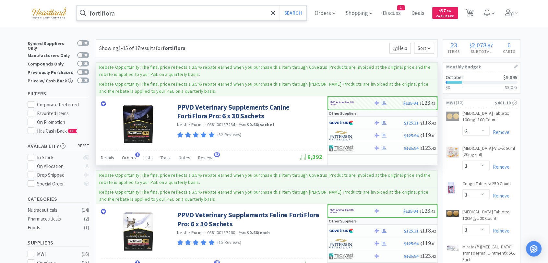
click at [176, 11] on input "fortiflora" at bounding box center [192, 13] width 230 height 15
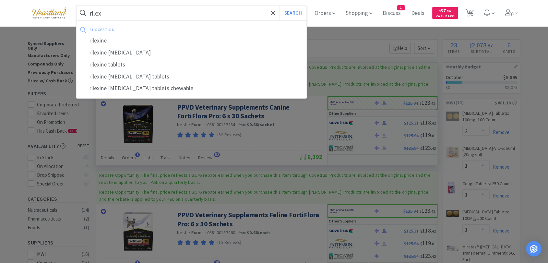
click at [154, 41] on div "rilexine" at bounding box center [192, 41] width 230 height 12
type input "rilexine"
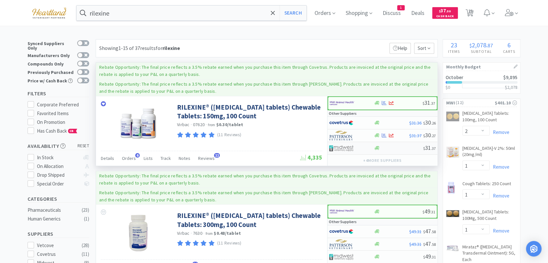
click at [333, 146] on img at bounding box center [341, 148] width 24 height 10
select select "1"
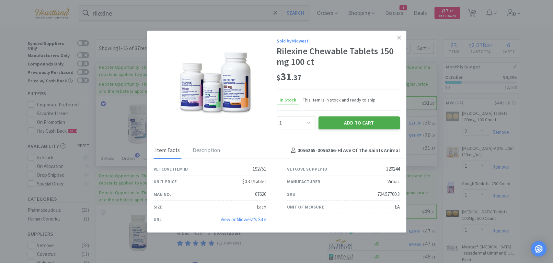
click at [367, 121] on button "Add to Cart" at bounding box center [359, 122] width 81 height 13
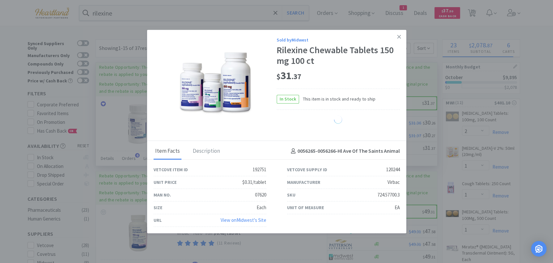
select select "1"
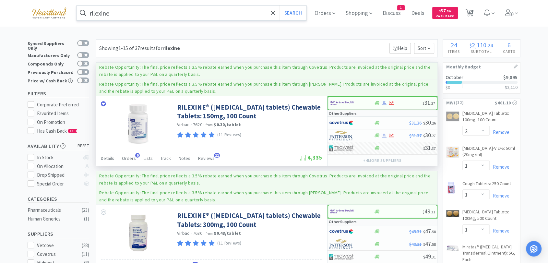
click at [116, 8] on input "rilexine" at bounding box center [192, 13] width 230 height 15
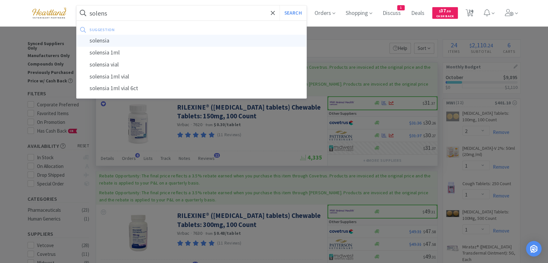
click at [123, 41] on div "solensia" at bounding box center [192, 41] width 230 height 12
type input "solensia"
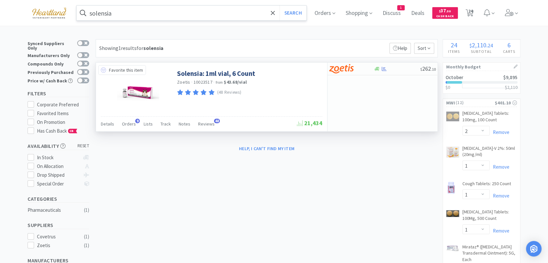
click at [104, 69] on icon at bounding box center [103, 69] width 5 height 5
click at [384, 67] on icon at bounding box center [384, 68] width 5 height 4
select select "1"
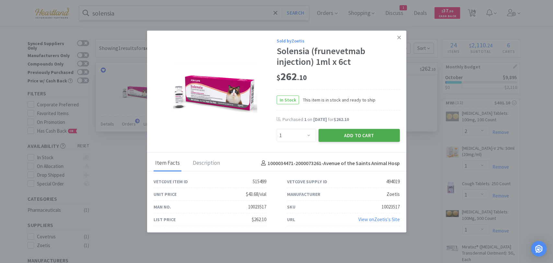
click at [365, 138] on button "Add to Cart" at bounding box center [359, 135] width 81 height 13
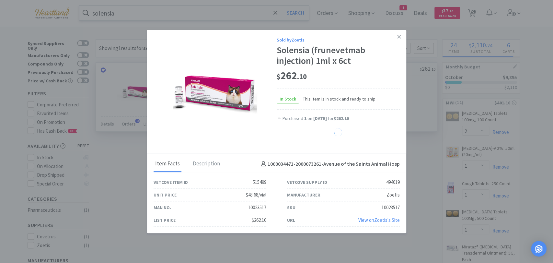
select select "1"
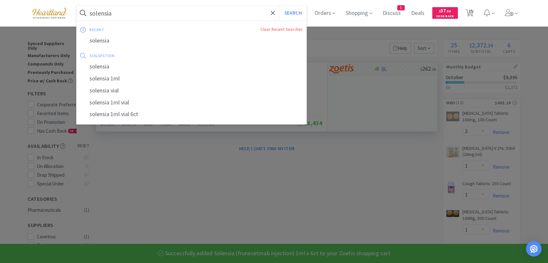
click at [130, 16] on input "solensia" at bounding box center [192, 13] width 230 height 15
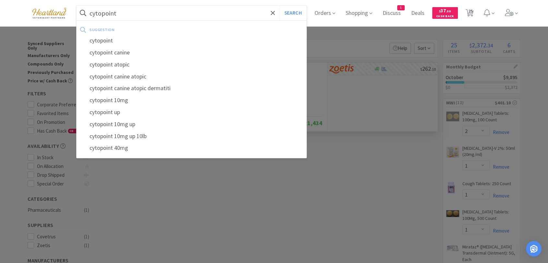
type input "cytopoint"
click at [279, 6] on button "Search" at bounding box center [292, 13] width 27 height 15
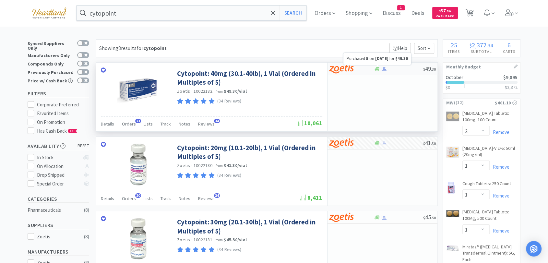
click at [386, 69] on icon at bounding box center [384, 68] width 5 height 5
select select "5"
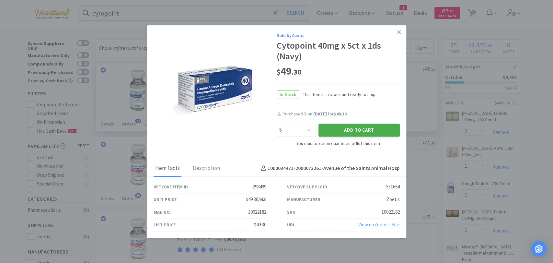
click at [381, 127] on button "Add to Cart" at bounding box center [359, 130] width 81 height 13
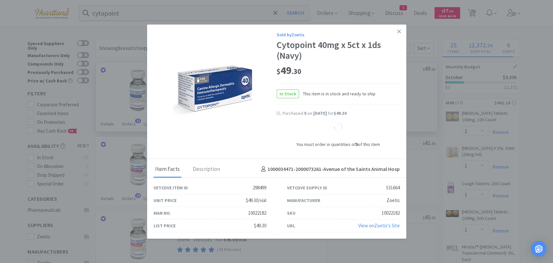
select select "5"
select select "1"
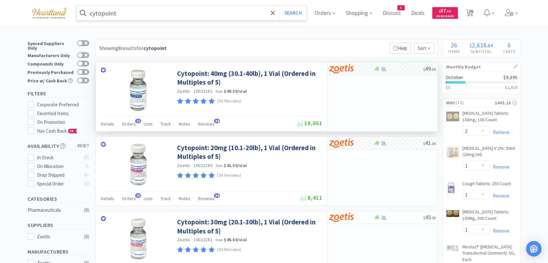
click at [203, 9] on input "cytopoint" at bounding box center [192, 13] width 230 height 15
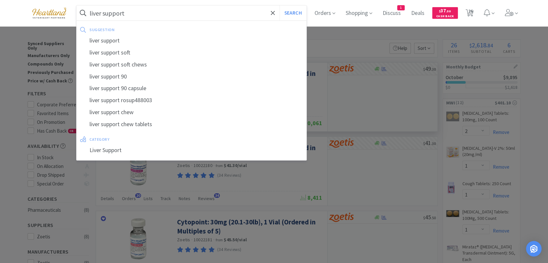
type input "liver support"
click at [279, 6] on button "Search" at bounding box center [292, 13] width 27 height 15
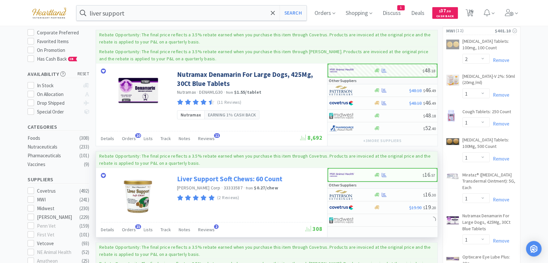
scroll to position [108, 0]
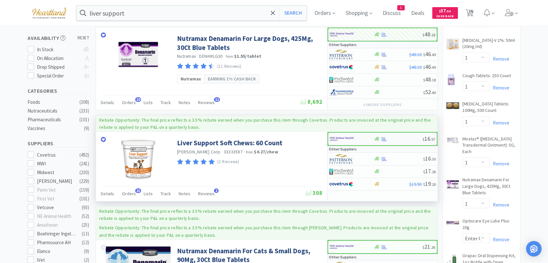
click at [342, 136] on img at bounding box center [342, 139] width 24 height 10
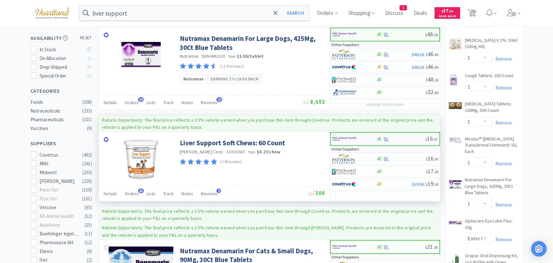
select select "1"
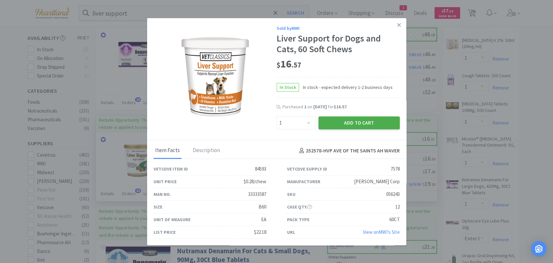
click at [369, 119] on button "Add to Cart" at bounding box center [359, 122] width 81 height 13
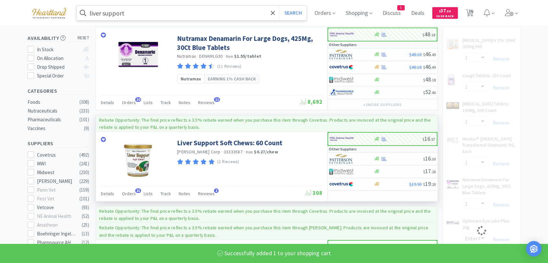
select select "1"
select select "12"
select select "1"
select select "3"
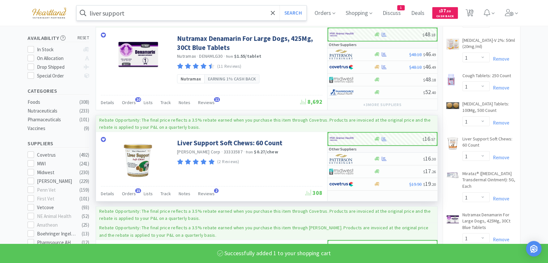
click at [196, 12] on input "liver support" at bounding box center [192, 13] width 230 height 15
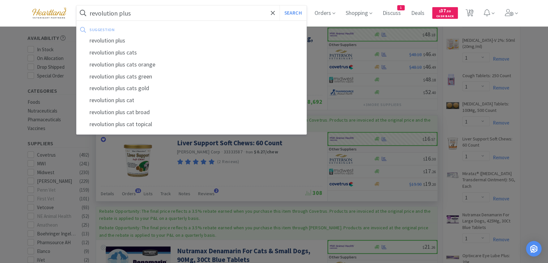
type input "revolution plus"
click at [279, 6] on button "Search" at bounding box center [292, 13] width 27 height 15
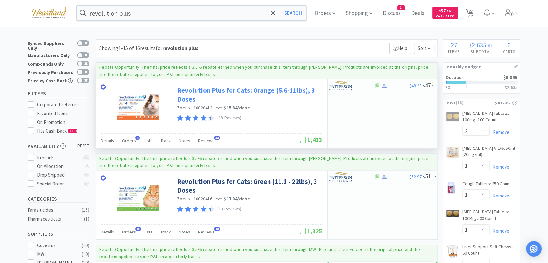
click at [280, 90] on link "Revolution Plus for Cats: Orange (5.6-11lbs), 3 Doses" at bounding box center [249, 95] width 144 height 18
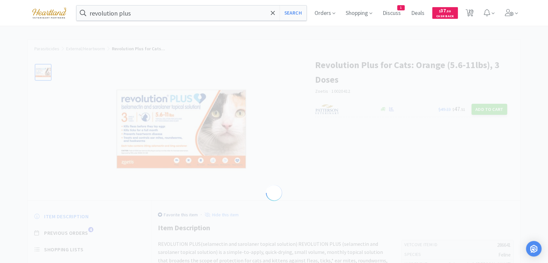
select select "286641"
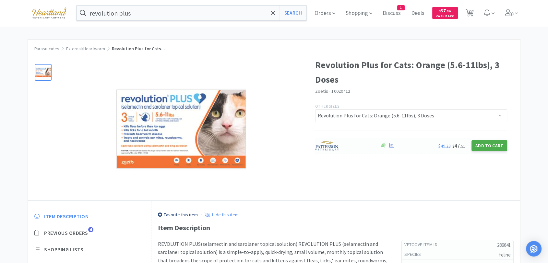
click at [502, 146] on button "Add to Cart" at bounding box center [489, 145] width 36 height 11
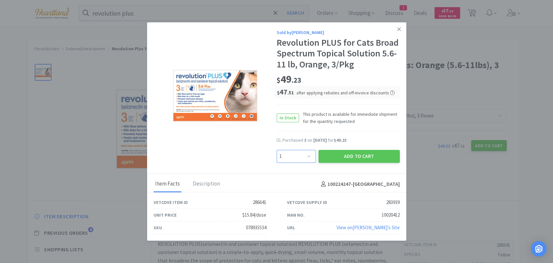
click at [309, 153] on select "Enter Quantity 1 2 3 4 5 6 7 8 9 10 11 12 13 14 15 16 17 18 19 20 Enter Quantity" at bounding box center [296, 156] width 39 height 13
select select "3"
click at [277, 150] on select "Enter Quantity 1 2 3 4 5 6 7 8 9 10 11 12 13 14 15 16 17 18 19 20 Enter Quantity" at bounding box center [296, 156] width 39 height 13
click at [366, 156] on button "Add to Cart" at bounding box center [359, 156] width 81 height 13
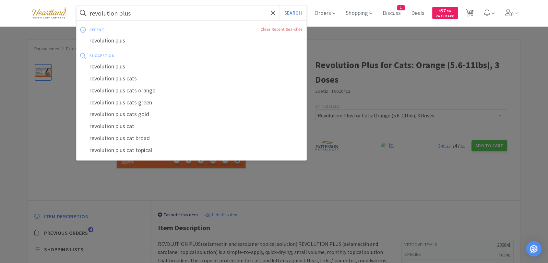
click at [163, 14] on input "revolution plus" at bounding box center [192, 13] width 230 height 15
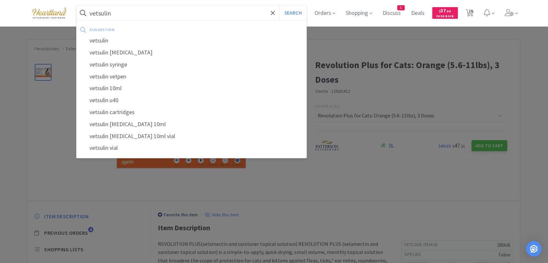
type input "vetsulin"
click at [279, 6] on button "Search" at bounding box center [292, 13] width 27 height 15
select select "2"
select select "1"
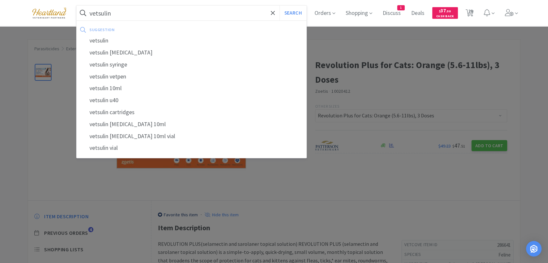
select select "1"
select select "3"
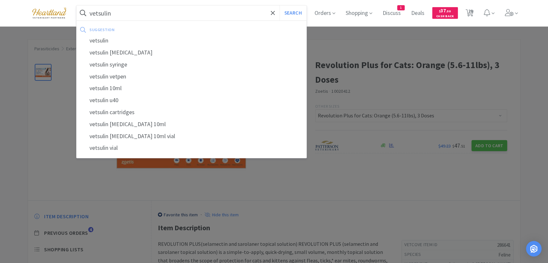
select select "12"
select select "1"
select select "3"
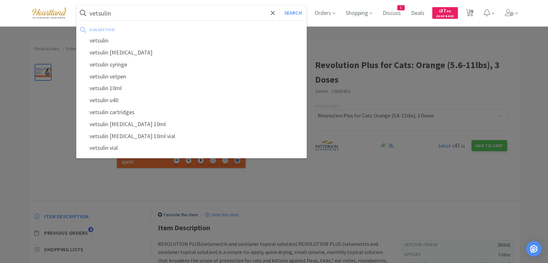
select select "2"
select select "3"
select select "1"
select select "2"
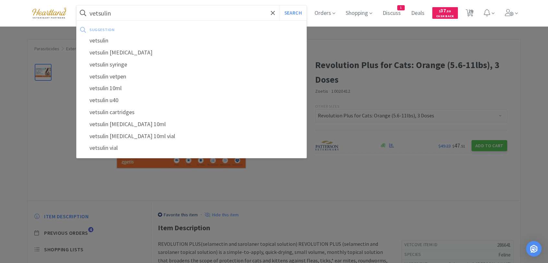
select select "1"
select select "3"
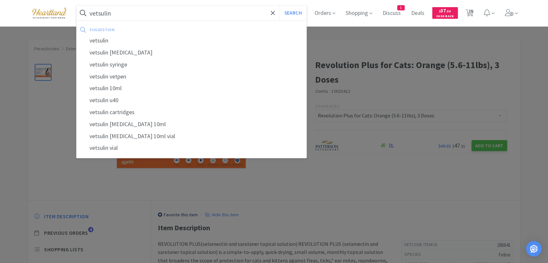
select select "1"
select select "5"
select select "1"
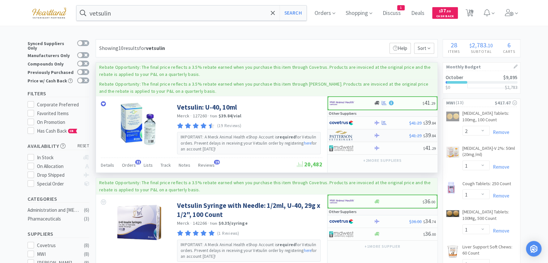
click at [339, 135] on img at bounding box center [341, 136] width 24 height 10
select select "2"
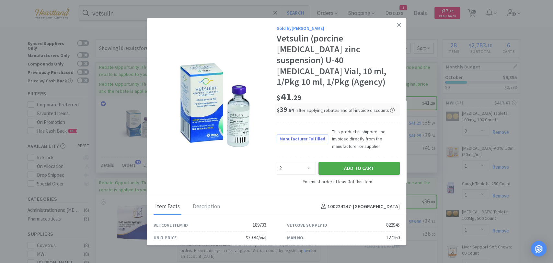
click at [353, 162] on button "Add to Cart" at bounding box center [359, 168] width 81 height 13
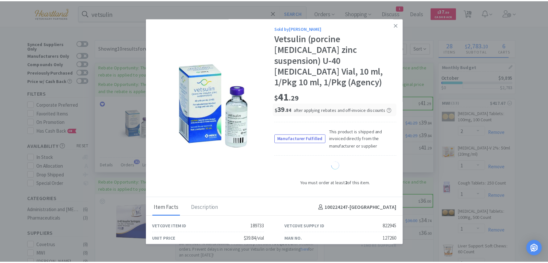
select select "2"
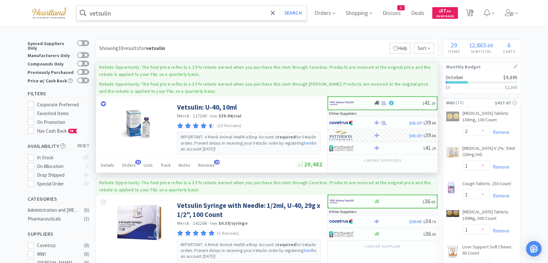
click at [192, 17] on input "vetsulin" at bounding box center [192, 13] width 230 height 15
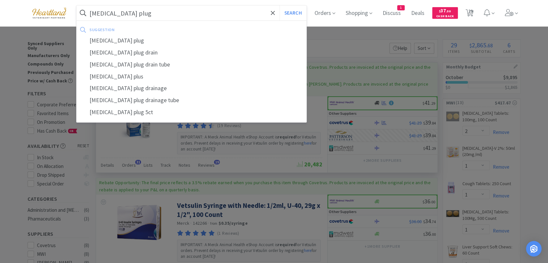
type input "[MEDICAL_DATA] plug"
click at [279, 6] on button "Search" at bounding box center [292, 13] width 27 height 15
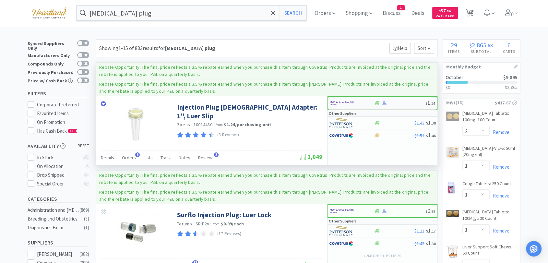
click at [348, 99] on img at bounding box center [342, 103] width 24 height 10
select select "50"
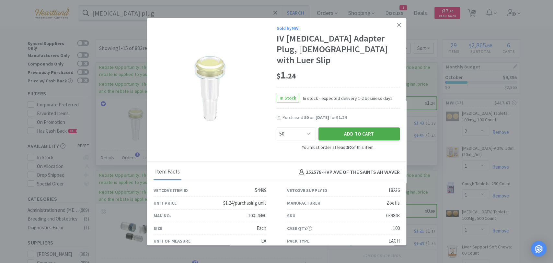
click at [383, 127] on button "Add to Cart" at bounding box center [359, 133] width 81 height 13
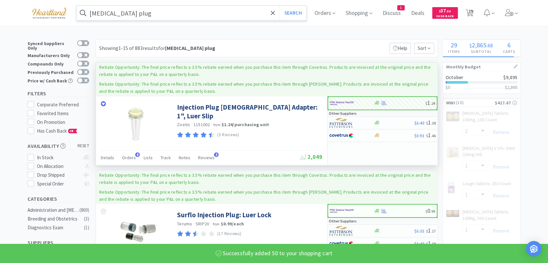
select select "1"
select select "12"
select select "1"
select select "50"
select select "3"
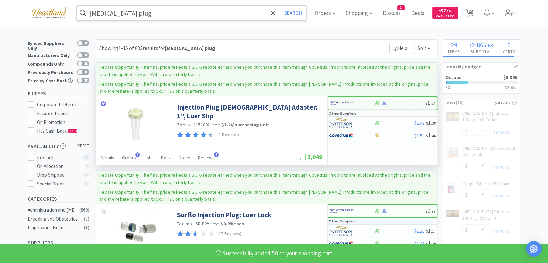
select select "3"
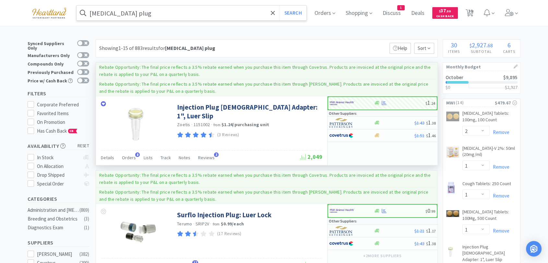
click at [93, 11] on input "[MEDICAL_DATA] plug" at bounding box center [192, 13] width 230 height 15
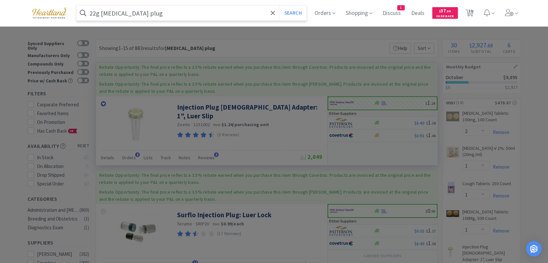
click at [175, 8] on input "22g [MEDICAL_DATA] plug" at bounding box center [192, 13] width 230 height 15
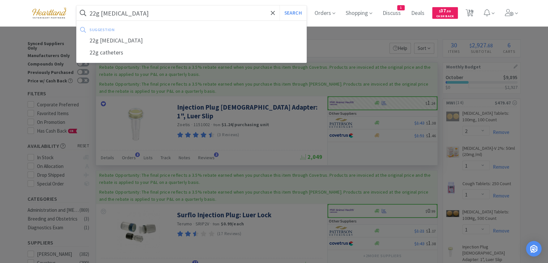
type input "22g [MEDICAL_DATA]"
click at [279, 6] on button "Search" at bounding box center [292, 13] width 27 height 15
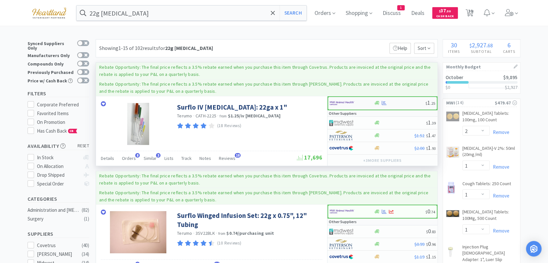
click at [356, 107] on div at bounding box center [348, 103] width 36 height 11
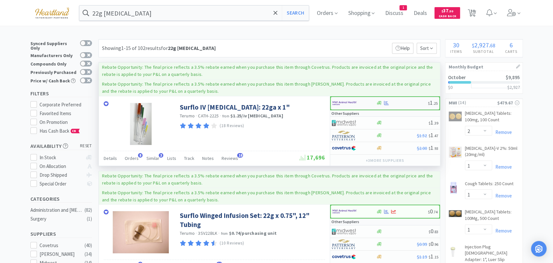
select select "50"
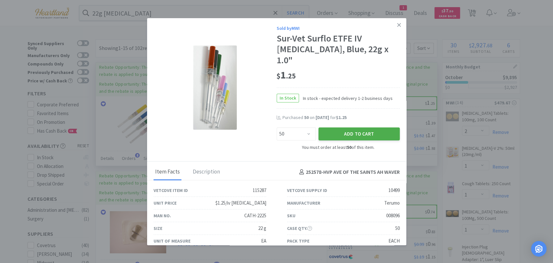
click at [378, 127] on button "Add to Cart" at bounding box center [359, 133] width 81 height 13
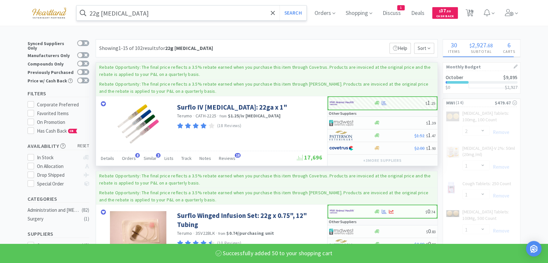
select select "50"
select select "3"
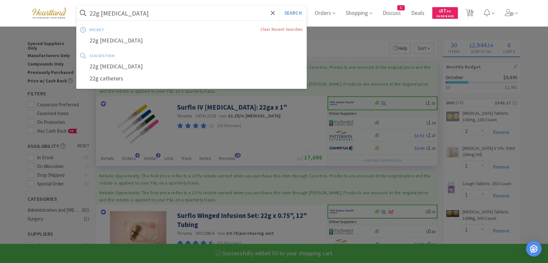
click at [182, 10] on input "22g [MEDICAL_DATA]" at bounding box center [192, 13] width 230 height 15
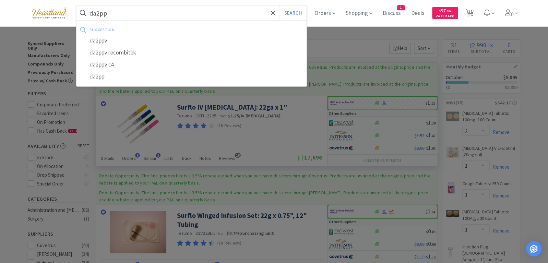
type input "da2pp"
click at [279, 6] on button "Search" at bounding box center [292, 13] width 27 height 15
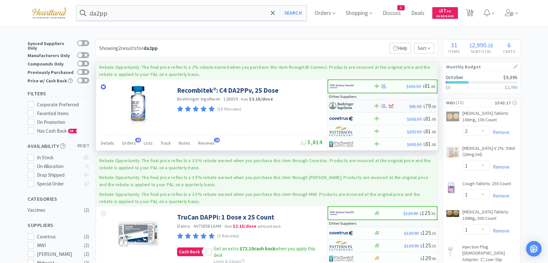
click at [342, 105] on img at bounding box center [341, 106] width 24 height 10
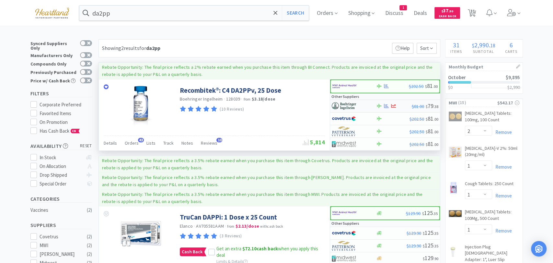
select select "1"
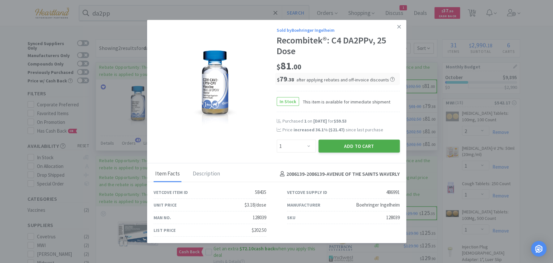
click at [345, 144] on button "Add to Cart" at bounding box center [359, 146] width 81 height 13
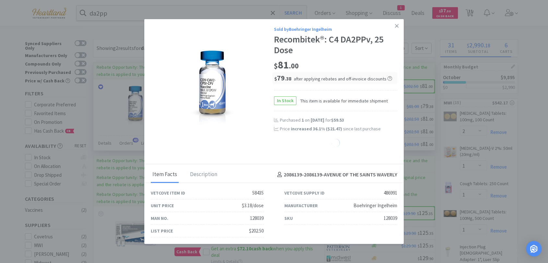
select select "1"
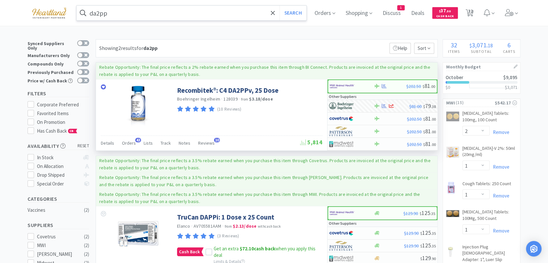
click at [163, 14] on input "da2pp" at bounding box center [192, 13] width 230 height 15
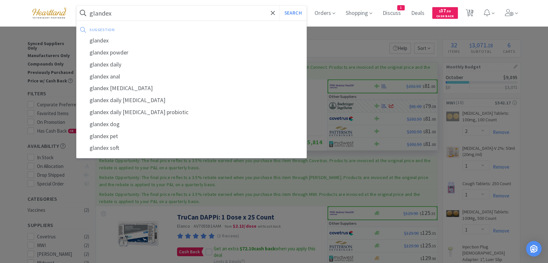
type input "glandex"
click at [279, 6] on button "Search" at bounding box center [292, 13] width 27 height 15
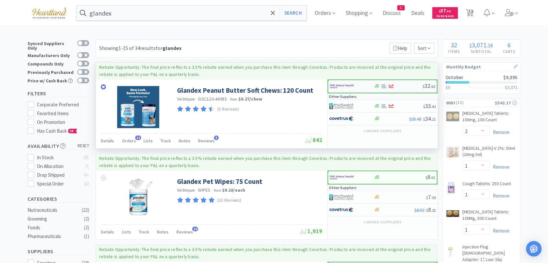
click at [337, 85] on img at bounding box center [342, 86] width 24 height 10
select select "1"
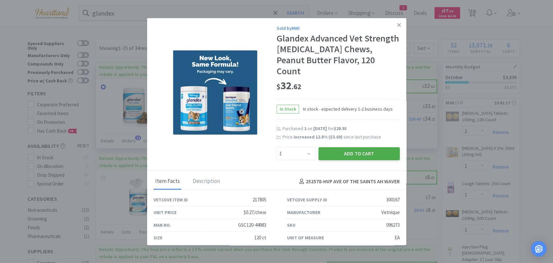
click at [385, 153] on button "Add to Cart" at bounding box center [359, 153] width 81 height 13
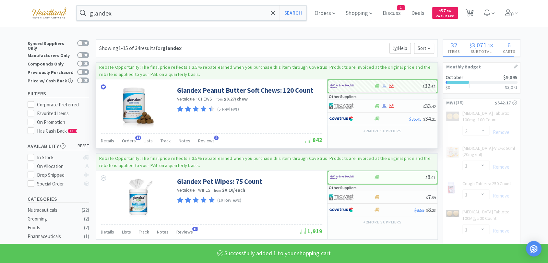
select select "1"
select select "12"
select select "1"
select select "50"
select select "3"
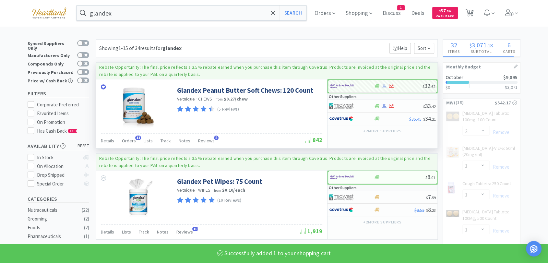
select select "1"
select select "50"
select select "3"
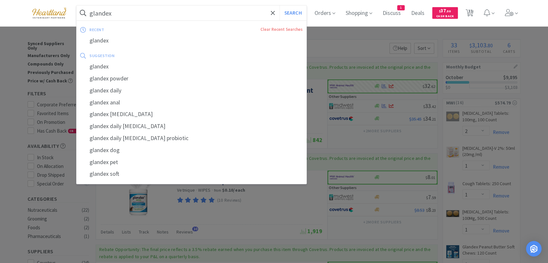
click at [130, 14] on input "glandex" at bounding box center [192, 13] width 230 height 15
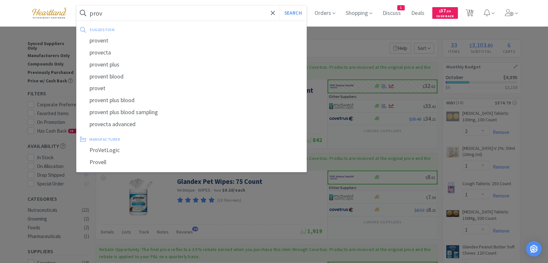
drag, startPoint x: 127, startPoint y: 13, endPoint x: 80, endPoint y: 21, distance: 47.7
click at [81, 20] on div "prov Search suggestion provent provecta provent plus provent blood provet prove…" at bounding box center [192, 13] width 230 height 15
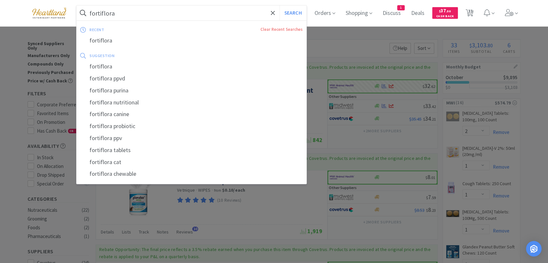
type input "fortiflora"
click at [279, 6] on button "Search" at bounding box center [292, 13] width 27 height 15
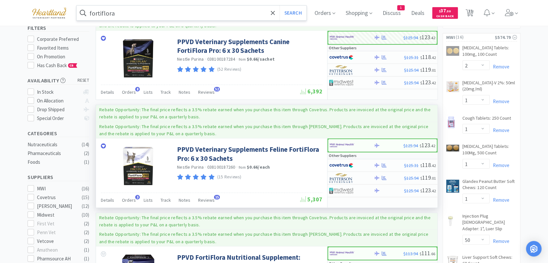
scroll to position [72, 0]
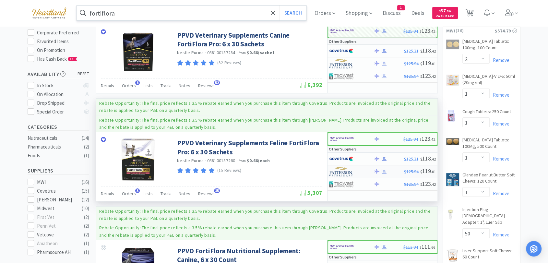
click at [344, 169] on img at bounding box center [341, 172] width 24 height 10
select select "1"
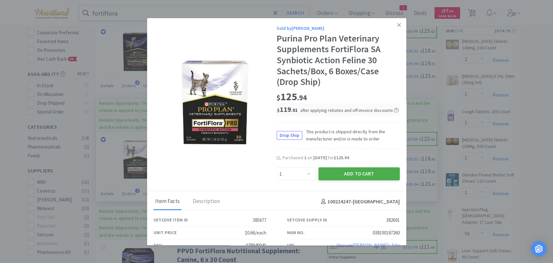
click at [345, 171] on button "Add to Cart" at bounding box center [359, 173] width 81 height 13
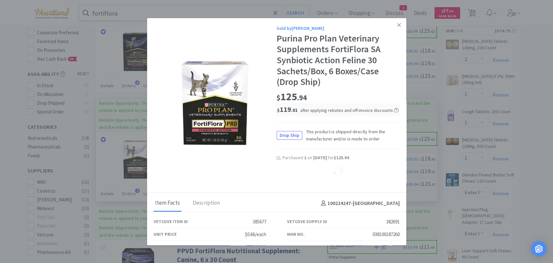
select select "1"
select select "3"
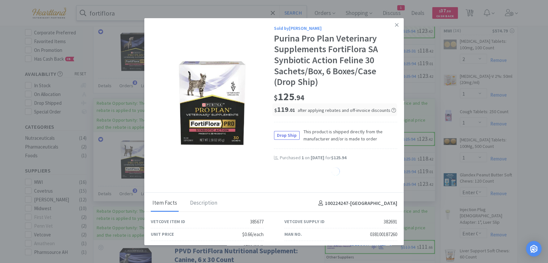
select select "2"
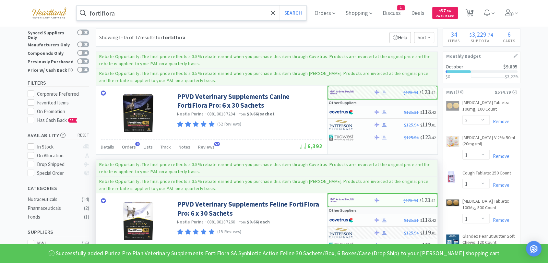
scroll to position [0, 0]
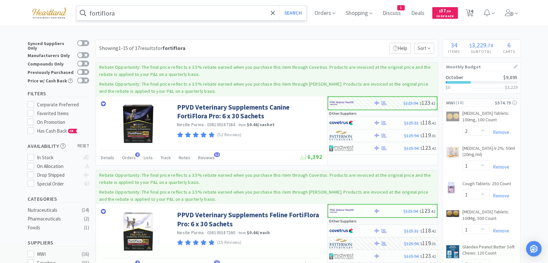
click at [148, 15] on input "fortiflora" at bounding box center [192, 13] width 230 height 15
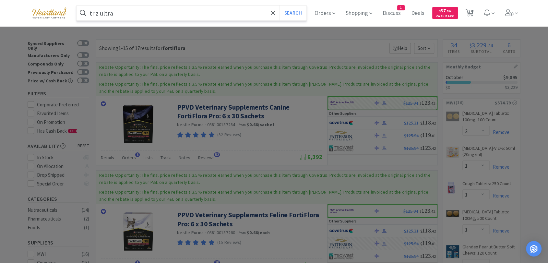
type input "triz ultra"
click at [279, 6] on button "Search" at bounding box center [292, 13] width 27 height 15
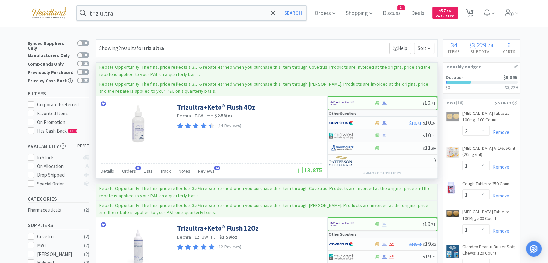
click at [342, 134] on img at bounding box center [341, 136] width 24 height 10
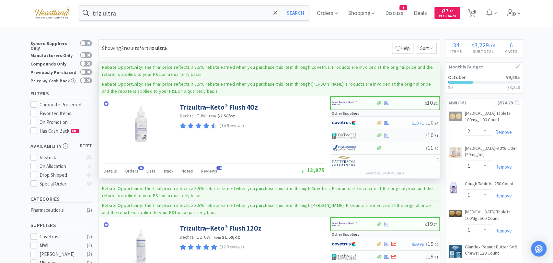
select select "1"
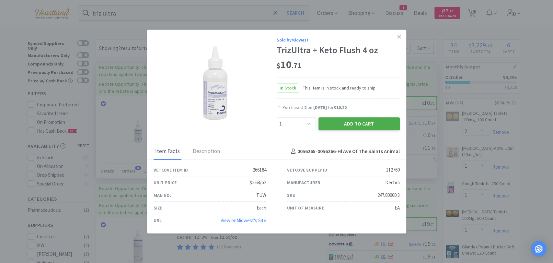
click at [357, 122] on button "Add to Cart" at bounding box center [359, 123] width 81 height 13
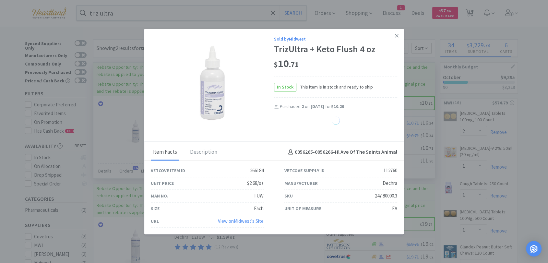
select select "1"
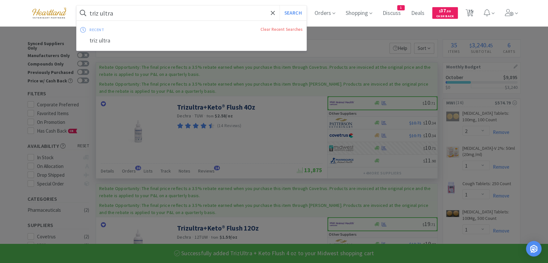
click at [160, 16] on input "triz ultra" at bounding box center [192, 13] width 230 height 15
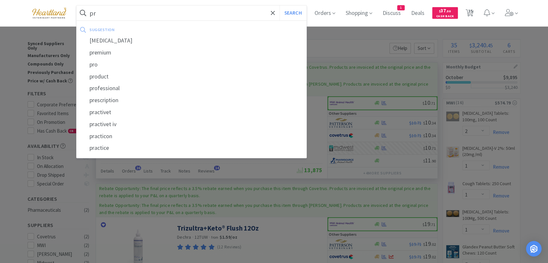
type input "p"
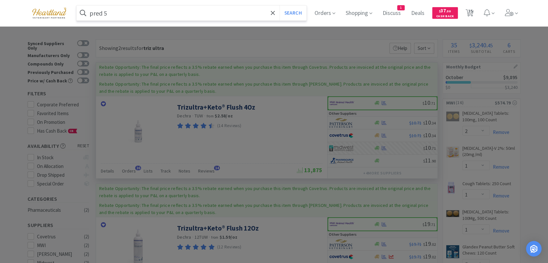
click at [279, 6] on button "Search" at bounding box center [292, 13] width 27 height 15
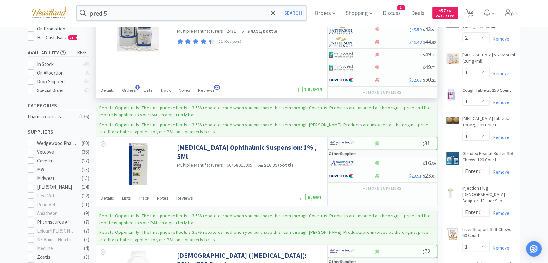
scroll to position [108, 0]
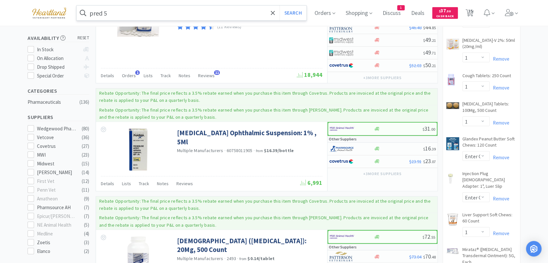
click at [142, 15] on input "pred 5" at bounding box center [192, 13] width 230 height 15
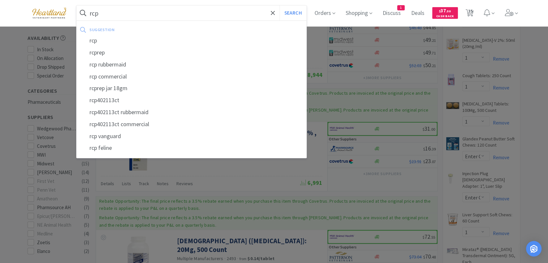
click at [279, 6] on button "Search" at bounding box center [292, 13] width 27 height 15
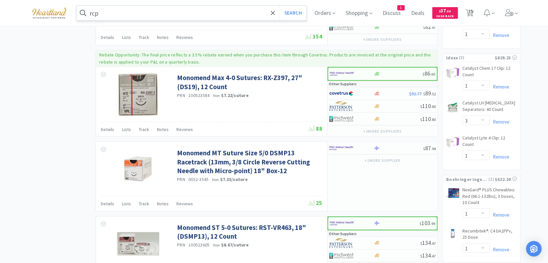
scroll to position [1081, 0]
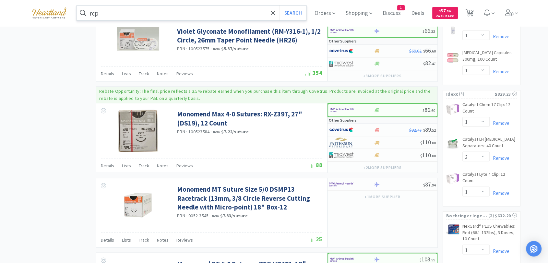
click at [240, 14] on input "rcp" at bounding box center [192, 13] width 230 height 15
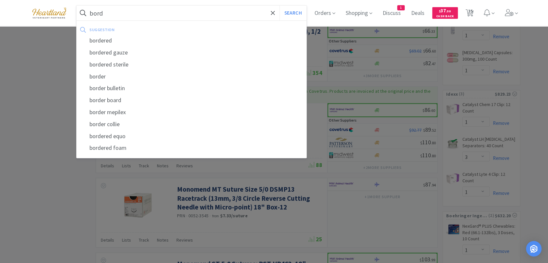
type input "bord"
click at [279, 6] on button "Search" at bounding box center [292, 13] width 27 height 15
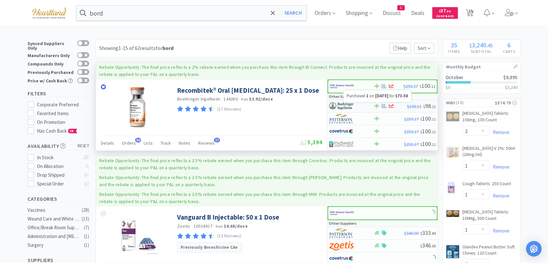
click at [383, 104] on icon at bounding box center [384, 105] width 5 height 5
select select "1"
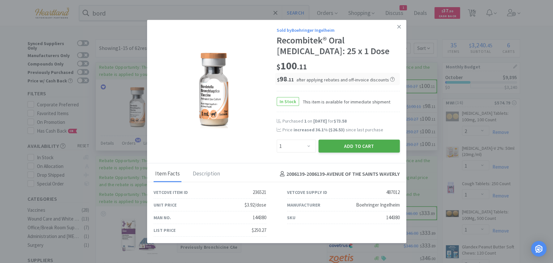
click at [376, 148] on button "Add to Cart" at bounding box center [359, 146] width 81 height 13
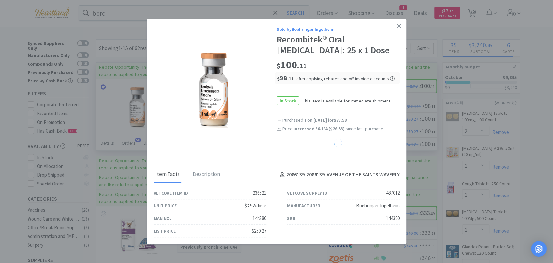
select select "1"
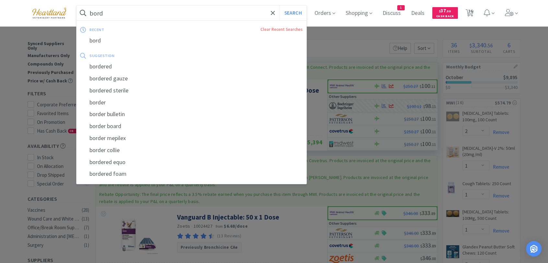
click at [221, 19] on input "bord" at bounding box center [192, 13] width 230 height 15
type input "rcp"
click at [279, 6] on button "Search" at bounding box center [292, 13] width 27 height 15
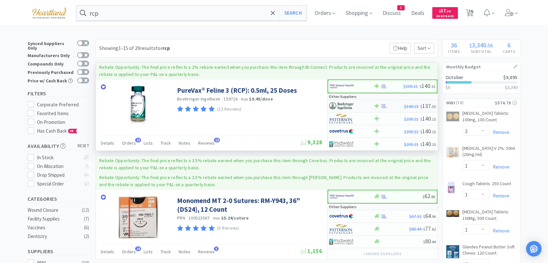
click at [336, 102] on img at bounding box center [341, 106] width 24 height 10
select select "1"
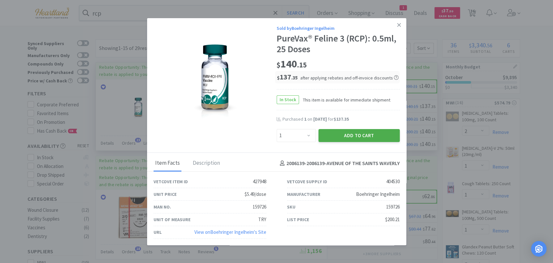
click at [373, 135] on button "Add to Cart" at bounding box center [359, 135] width 81 height 13
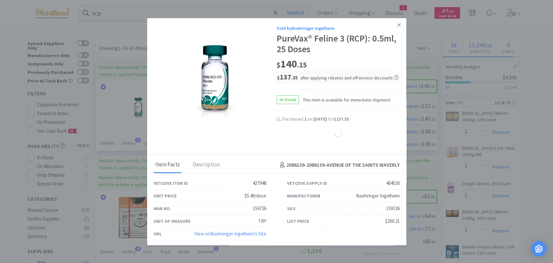
select select "1"
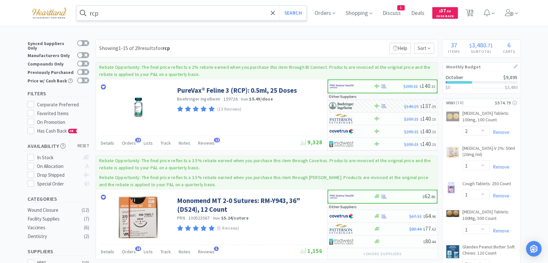
click at [157, 12] on input "rcp" at bounding box center [192, 13] width 230 height 15
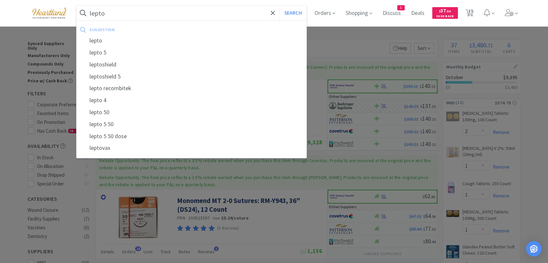
type input "lepto"
click at [279, 6] on button "Search" at bounding box center [292, 13] width 27 height 15
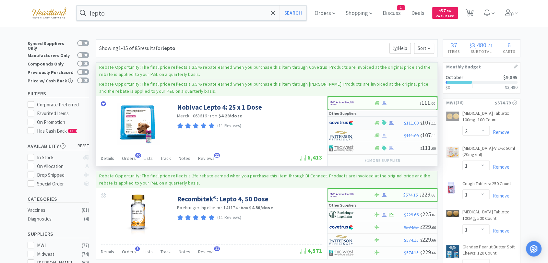
click at [348, 121] on img at bounding box center [341, 123] width 24 height 10
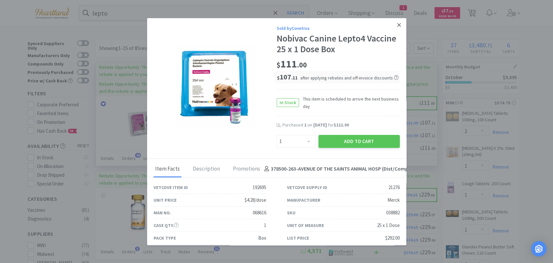
click at [397, 25] on icon at bounding box center [399, 25] width 4 height 6
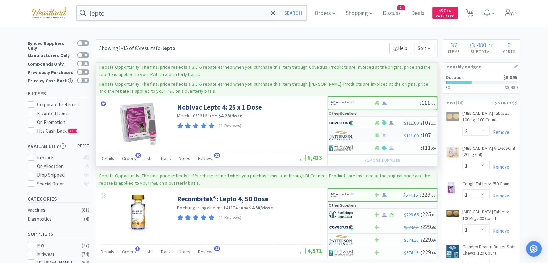
click at [340, 134] on img at bounding box center [341, 136] width 24 height 10
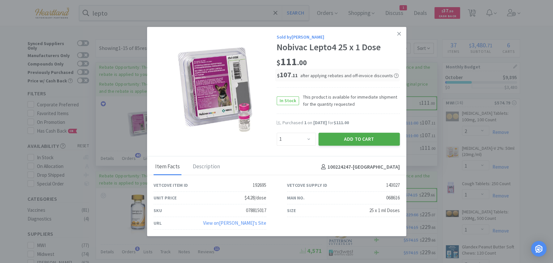
click at [349, 139] on button "Add to Cart" at bounding box center [359, 139] width 81 height 13
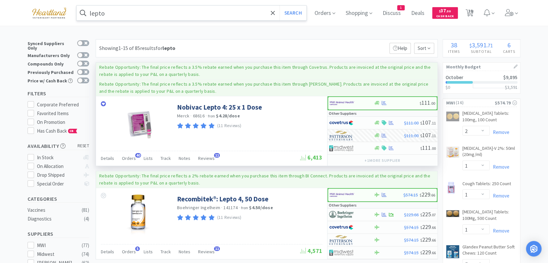
click at [155, 10] on input "lepto" at bounding box center [192, 13] width 230 height 15
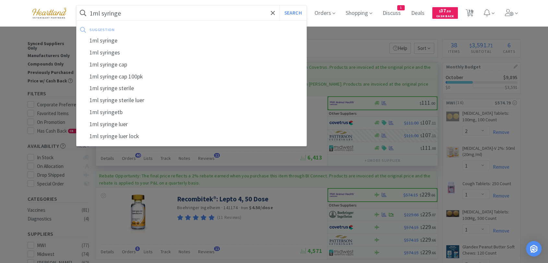
click at [279, 6] on button "Search" at bounding box center [292, 13] width 27 height 15
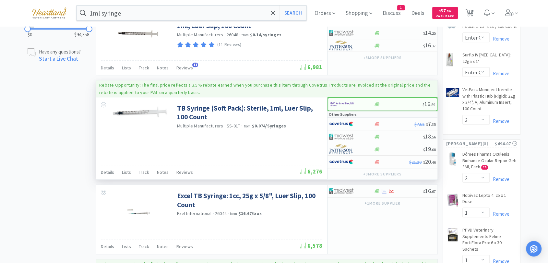
scroll to position [612, 0]
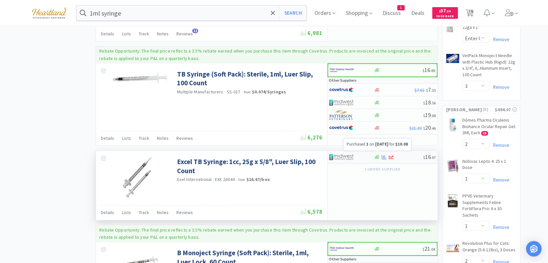
click at [385, 155] on icon at bounding box center [384, 157] width 5 height 5
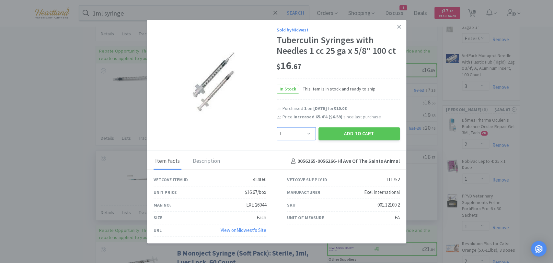
click at [307, 132] on select "Enter Quantity 1 2 3 4 5 6 7 8 9 10 11 12 13 14 15 16 17 18 19 20 Enter Quantity" at bounding box center [296, 133] width 39 height 13
click at [277, 127] on select "Enter Quantity 1 2 3 4 5 6 7 8 9 10 11 12 13 14 15 16 17 18 19 20 Enter Quantity" at bounding box center [296, 133] width 39 height 13
click at [360, 135] on button "Add to Cart" at bounding box center [359, 133] width 81 height 13
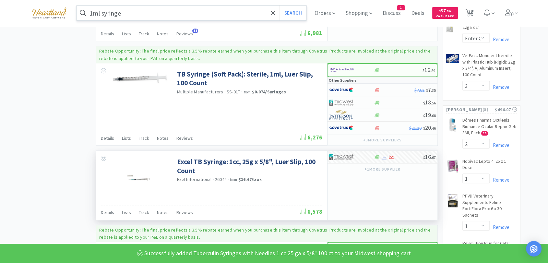
click at [241, 15] on input "1ml syringe" at bounding box center [192, 13] width 230 height 15
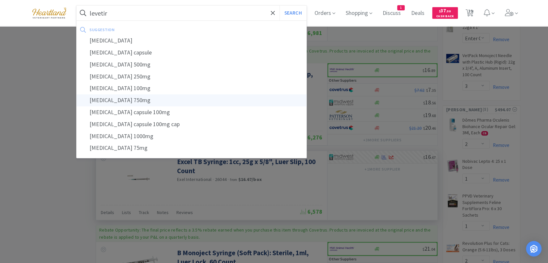
click at [115, 101] on div "[MEDICAL_DATA] 750mg" at bounding box center [192, 100] width 230 height 12
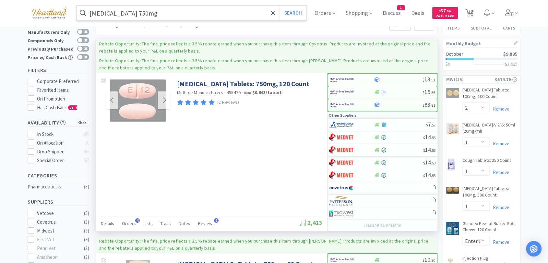
scroll to position [36, 0]
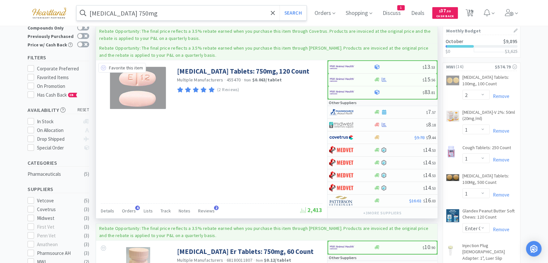
click at [104, 67] on icon at bounding box center [103, 67] width 5 height 5
click at [343, 79] on img at bounding box center [342, 80] width 24 height 10
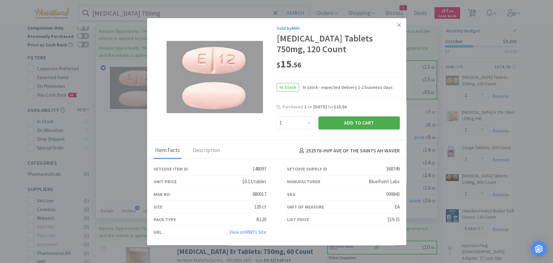
click at [372, 122] on button "Add to Cart" at bounding box center [359, 122] width 81 height 13
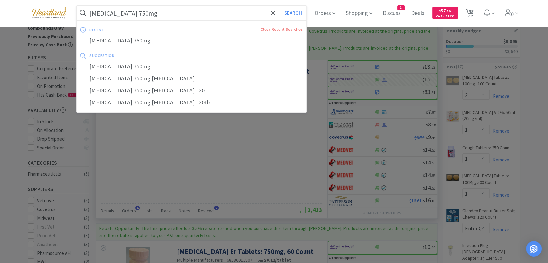
click at [191, 15] on input "[MEDICAL_DATA] 750mg" at bounding box center [192, 13] width 230 height 15
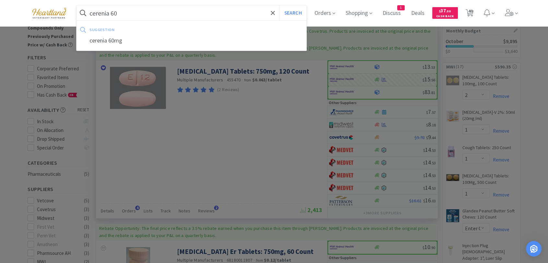
click at [279, 6] on button "Search" at bounding box center [292, 13] width 27 height 15
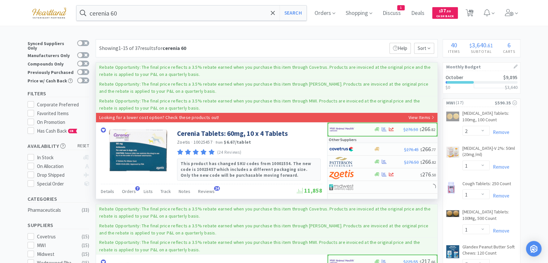
scroll to position [36, 0]
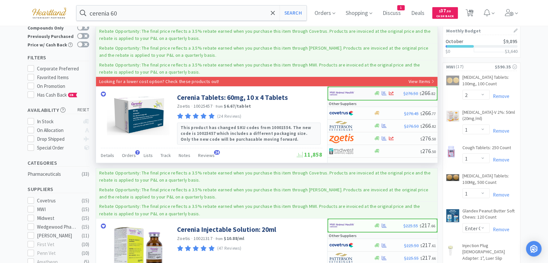
click at [346, 93] on img at bounding box center [342, 94] width 24 height 10
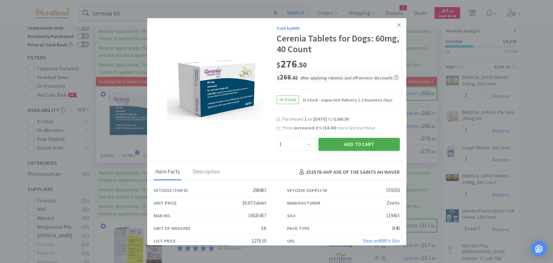
click at [355, 142] on button "Add to Cart" at bounding box center [359, 144] width 81 height 13
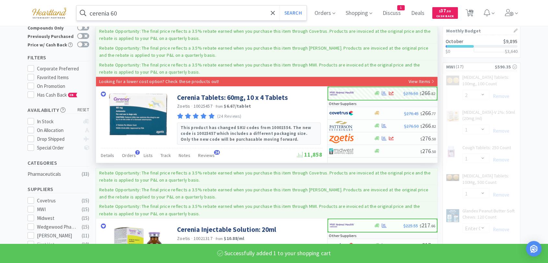
click at [143, 14] on input "cerenia 60" at bounding box center [192, 13] width 230 height 15
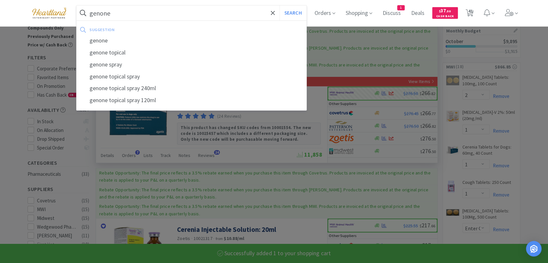
click at [279, 6] on button "Search" at bounding box center [292, 13] width 27 height 15
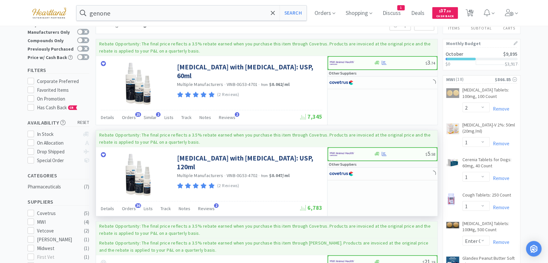
scroll to position [36, 0]
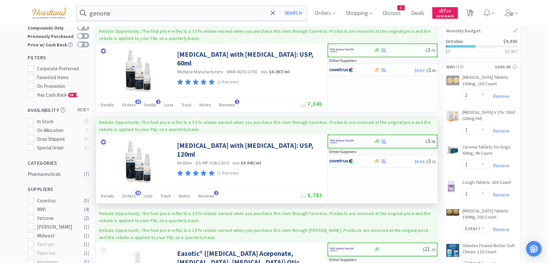
click at [339, 141] on img at bounding box center [342, 141] width 24 height 10
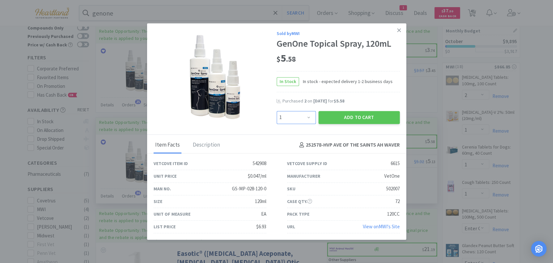
click at [307, 121] on select "Enter Quantity 1 2 3 4 5 6 7 8 9 10 11 12 13 14 15 16 17 18 19 20 Enter Quantity" at bounding box center [296, 117] width 39 height 13
click at [277, 111] on select "Enter Quantity 1 2 3 4 5 6 7 8 9 10 11 12 13 14 15 16 17 18 19 20 Enter Quantity" at bounding box center [296, 117] width 39 height 13
click at [356, 116] on button "Add to Cart" at bounding box center [359, 117] width 81 height 13
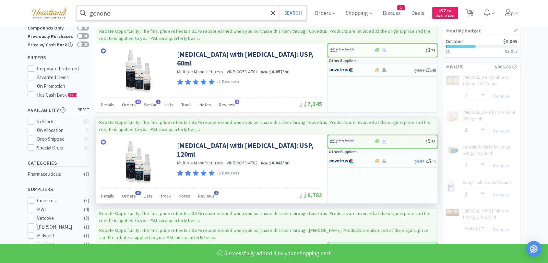
click at [167, 12] on input "genone" at bounding box center [192, 13] width 230 height 15
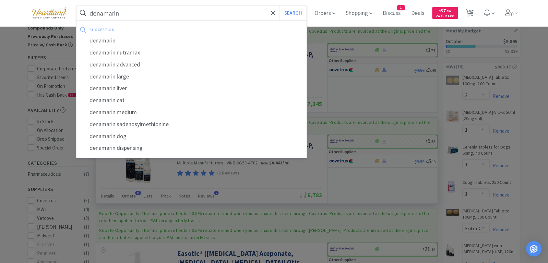
click at [279, 6] on button "Search" at bounding box center [292, 13] width 27 height 15
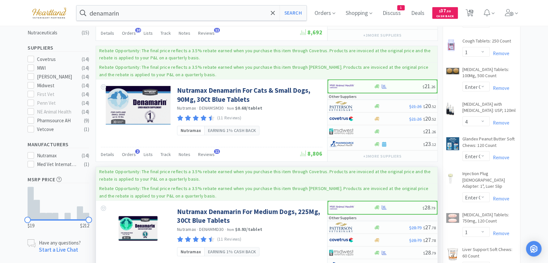
scroll to position [216, 0]
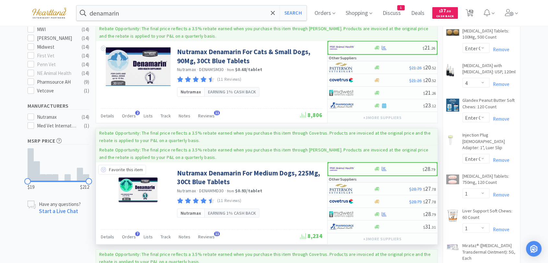
click at [104, 168] on icon at bounding box center [103, 169] width 5 height 5
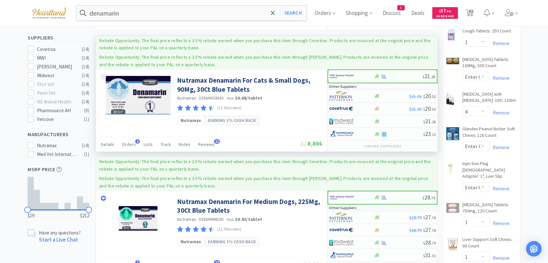
scroll to position [144, 0]
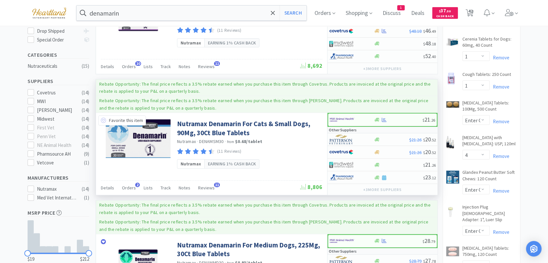
click at [102, 120] on icon at bounding box center [103, 120] width 5 height 5
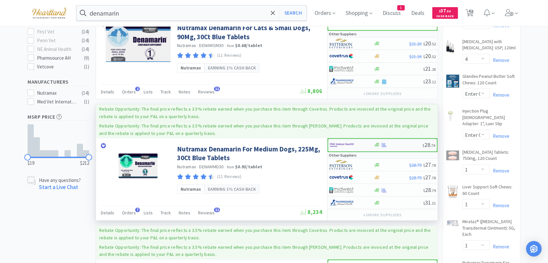
scroll to position [252, 0]
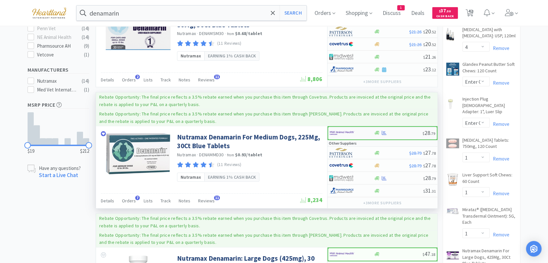
click at [335, 131] on img at bounding box center [342, 133] width 24 height 10
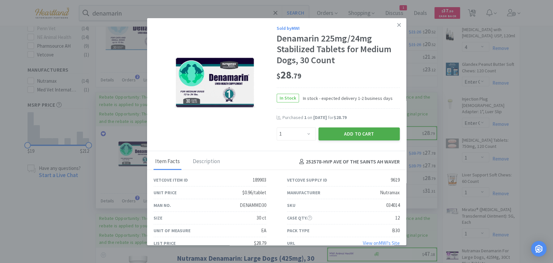
click at [359, 133] on button "Add to Cart" at bounding box center [359, 133] width 81 height 13
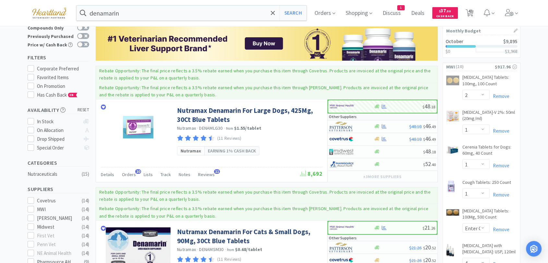
scroll to position [0, 0]
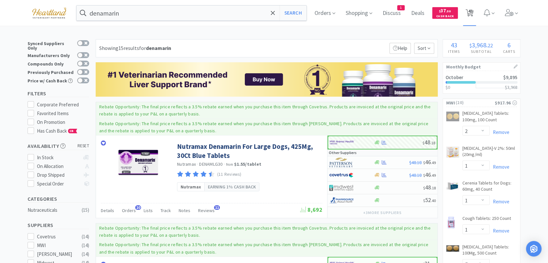
click at [471, 11] on span "43" at bounding box center [470, 11] width 5 height 26
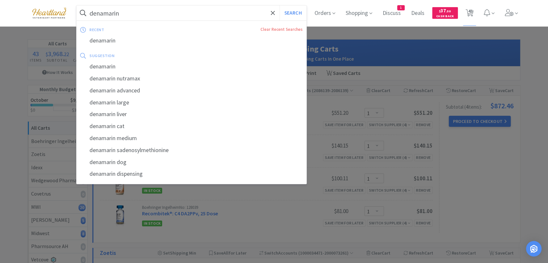
click at [141, 8] on input "denamarin" at bounding box center [192, 13] width 230 height 15
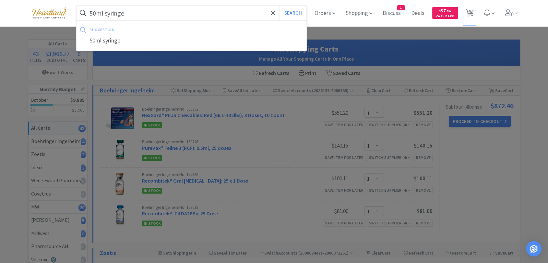
click at [279, 6] on button "Search" at bounding box center [292, 13] width 27 height 15
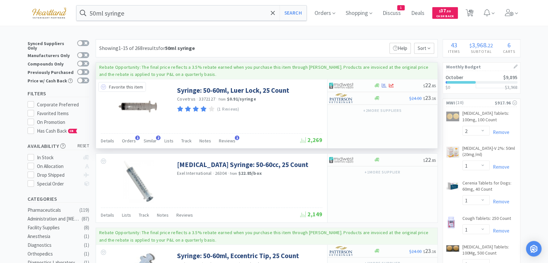
click at [103, 86] on icon at bounding box center [103, 86] width 5 height 5
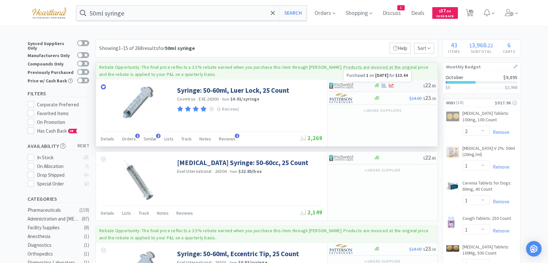
click at [384, 85] on icon at bounding box center [384, 85] width 5 height 4
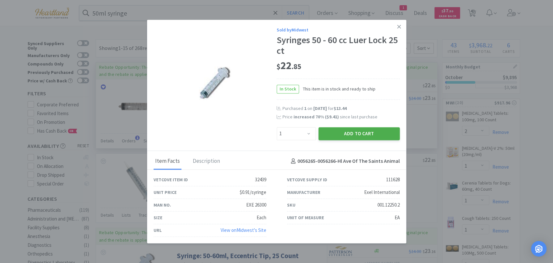
click at [387, 134] on button "Add to Cart" at bounding box center [359, 133] width 81 height 13
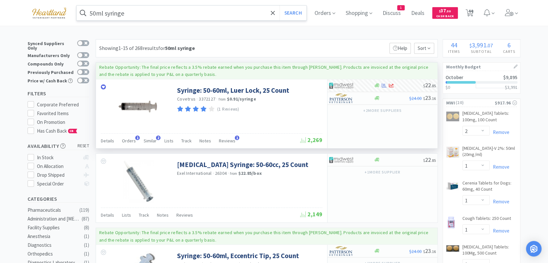
click at [205, 11] on input "50ml syringe" at bounding box center [192, 13] width 230 height 15
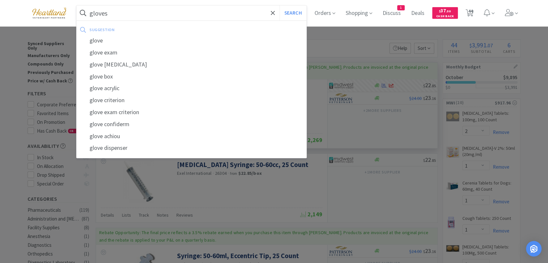
click at [279, 6] on button "Search" at bounding box center [292, 13] width 27 height 15
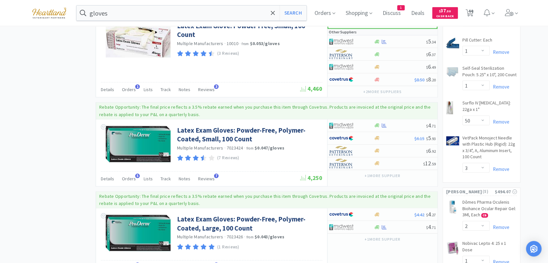
scroll to position [720, 0]
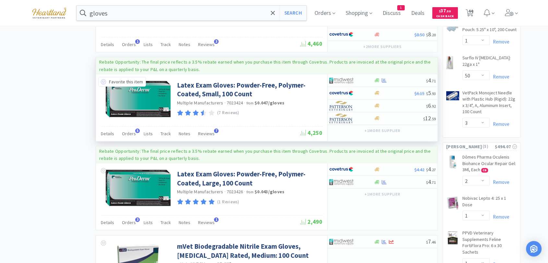
click at [102, 79] on icon at bounding box center [103, 81] width 5 height 5
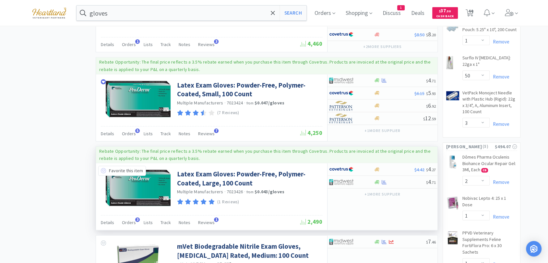
click at [101, 168] on icon at bounding box center [103, 170] width 5 height 5
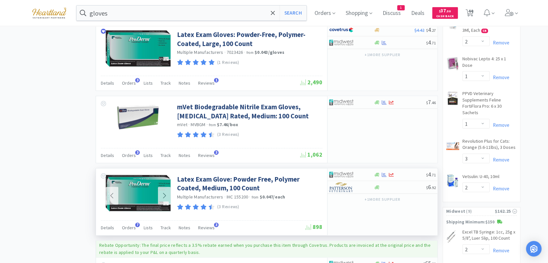
scroll to position [864, 0]
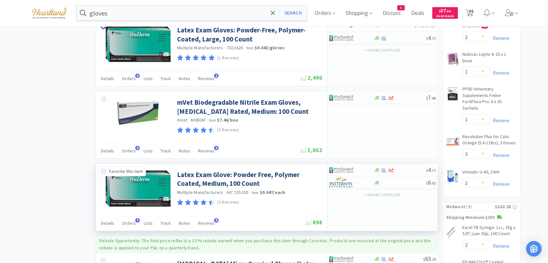
click at [101, 169] on icon at bounding box center [103, 171] width 5 height 5
click at [343, 166] on img at bounding box center [341, 170] width 24 height 10
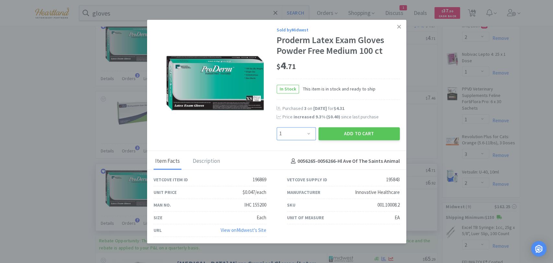
click at [308, 132] on select "Enter Quantity 1 2 3 4 5 6 7 8 9 10 11 12 13 14 15 16 17 18 19 20 Enter Quantity" at bounding box center [296, 133] width 39 height 13
click at [277, 127] on select "Enter Quantity 1 2 3 4 5 6 7 8 9 10 11 12 13 14 15 16 17 18 19 20 Enter Quantity" at bounding box center [296, 133] width 39 height 13
click at [362, 133] on button "Add to Cart" at bounding box center [359, 133] width 81 height 13
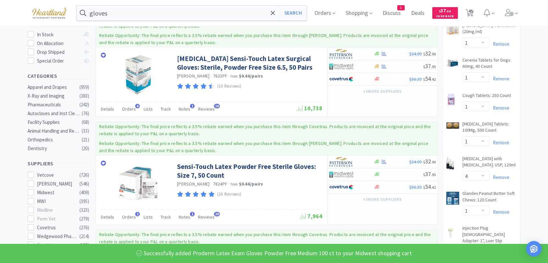
scroll to position [0, 0]
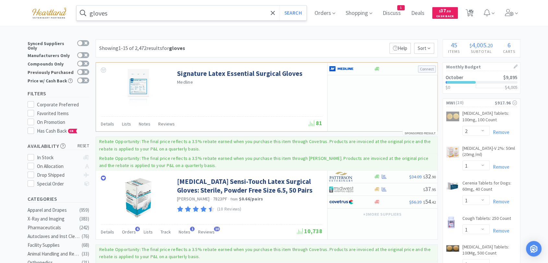
click at [170, 13] on input "gloves" at bounding box center [192, 13] width 230 height 15
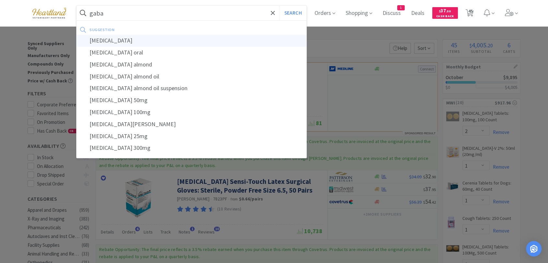
click at [100, 40] on div "[MEDICAL_DATA]" at bounding box center [192, 41] width 230 height 12
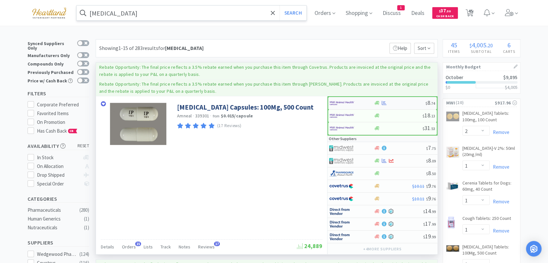
click at [335, 99] on img at bounding box center [342, 103] width 24 height 10
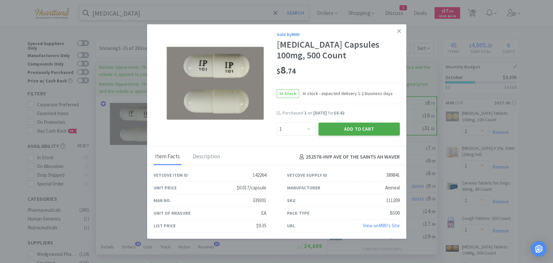
click at [356, 130] on button "Add to Cart" at bounding box center [359, 129] width 81 height 13
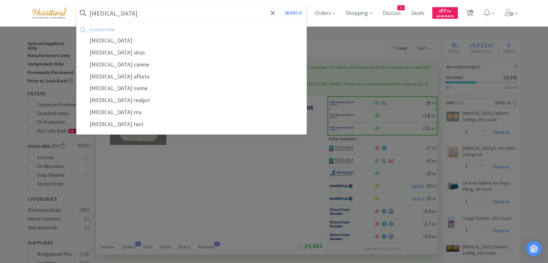
click at [279, 6] on button "Search" at bounding box center [292, 13] width 27 height 15
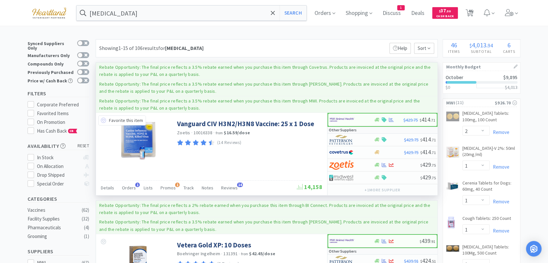
click at [104, 120] on icon at bounding box center [103, 120] width 5 height 5
